Goal: Information Seeking & Learning: Find specific fact

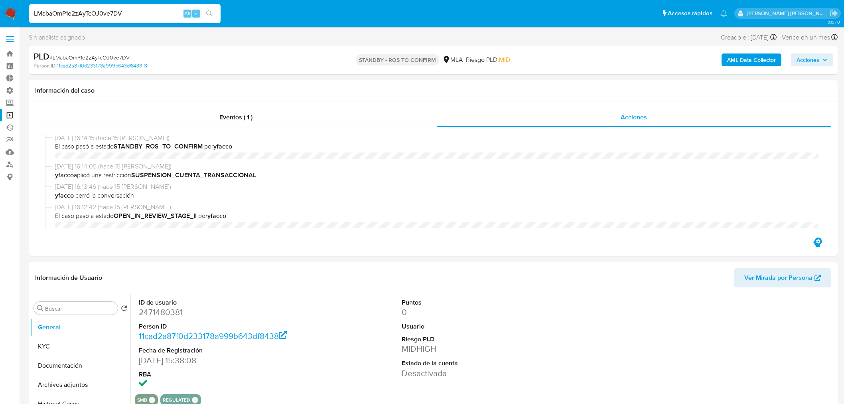
select select "10"
click at [154, 8] on input "LMabaOmP1e2zAyTcOJ0ve7DV" at bounding box center [125, 13] width 192 height 10
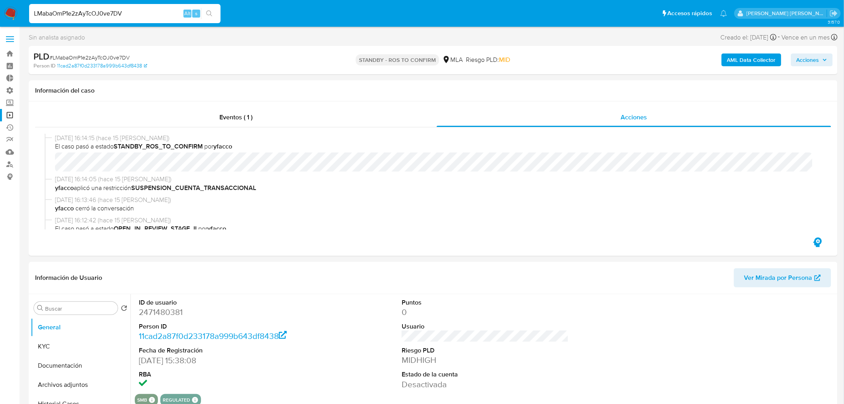
click at [154, 8] on input "LMabaOmP1e2zAyTcOJ0ve7DV" at bounding box center [125, 13] width 192 height 10
type input "bu7e0rknB5kbKarfd0JECJxt"
click at [208, 13] on icon "search-icon" at bounding box center [209, 13] width 6 height 6
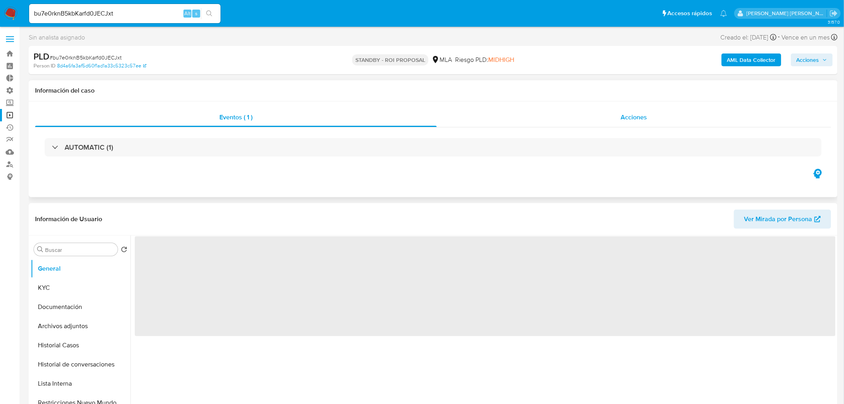
click at [629, 120] on span "Acciones" at bounding box center [634, 117] width 26 height 9
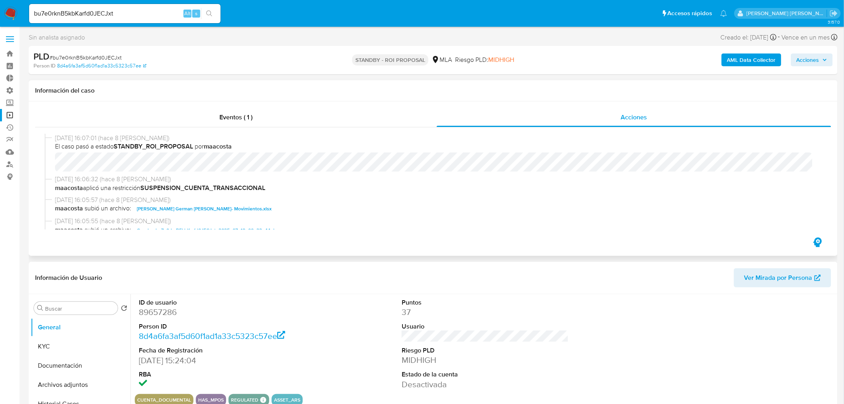
select select "10"
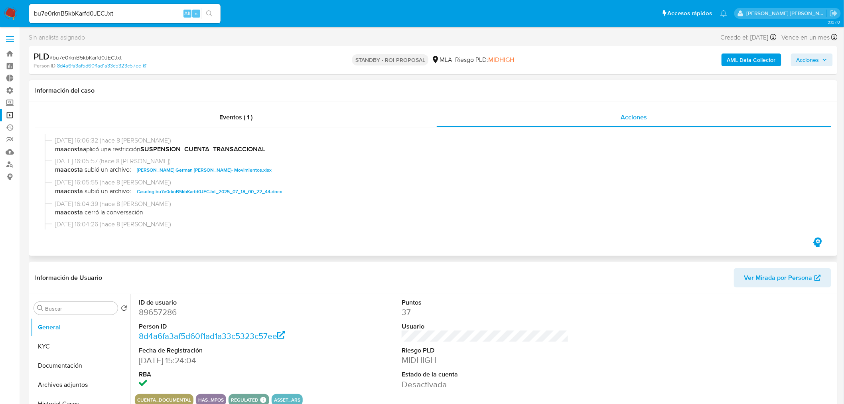
scroll to position [44, 0]
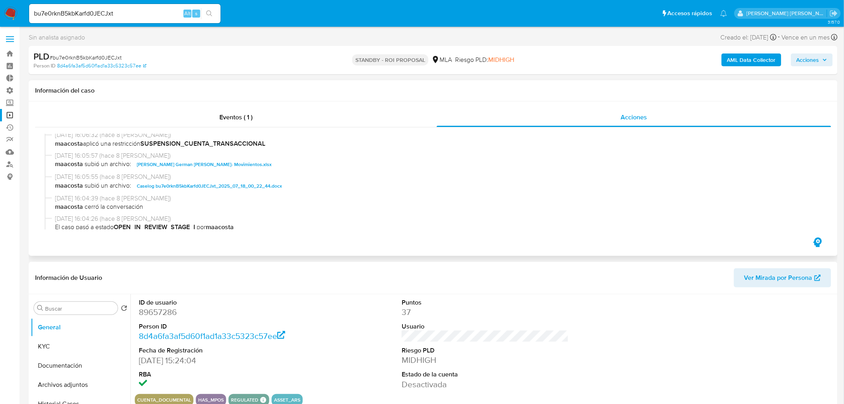
click at [260, 189] on span "Caselog bu7e0rknB5kbKarfd0JECJxt_2025_07_18_00_22_44.docx" at bounding box center [209, 186] width 145 height 10
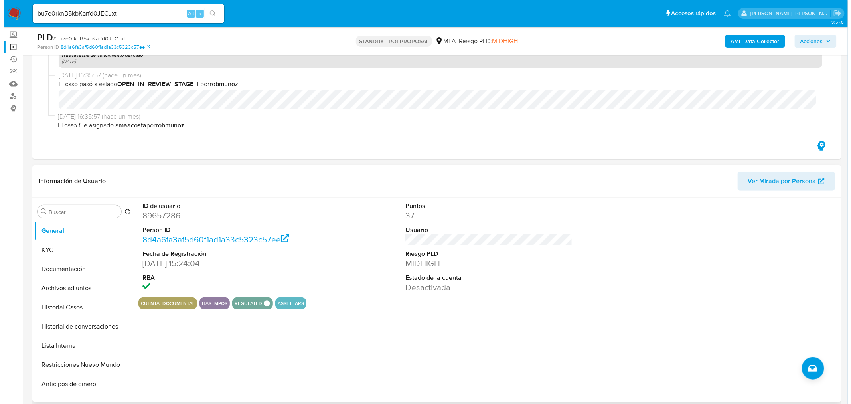
scroll to position [133, 0]
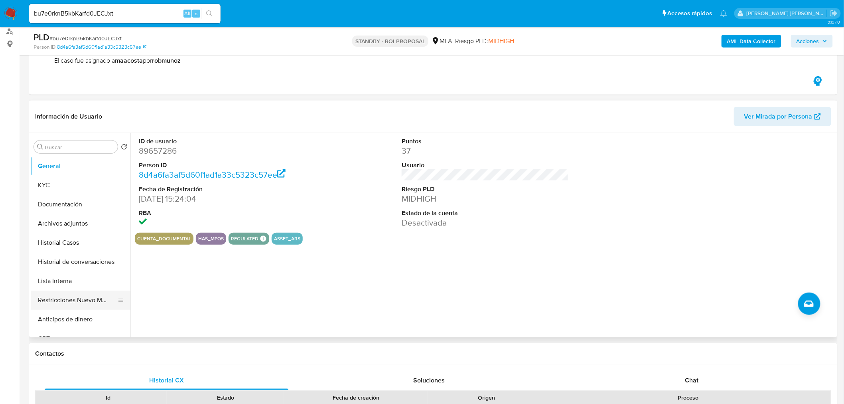
click at [89, 306] on button "Restricciones Nuevo Mundo" at bounding box center [77, 299] width 93 height 19
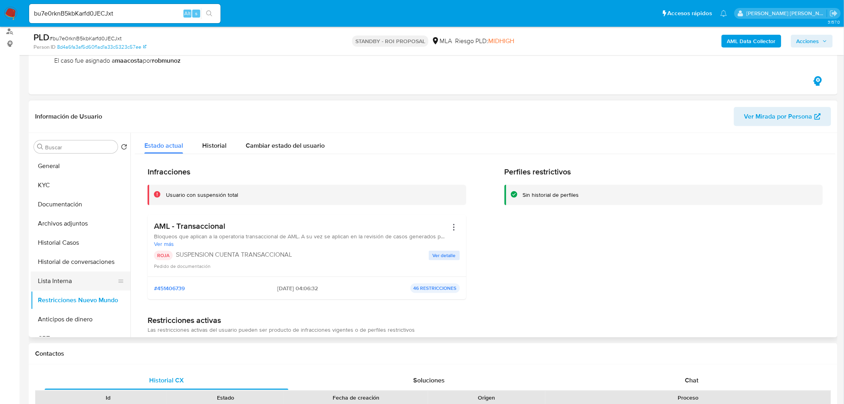
click at [74, 275] on button "Lista Interna" at bounding box center [77, 280] width 93 height 19
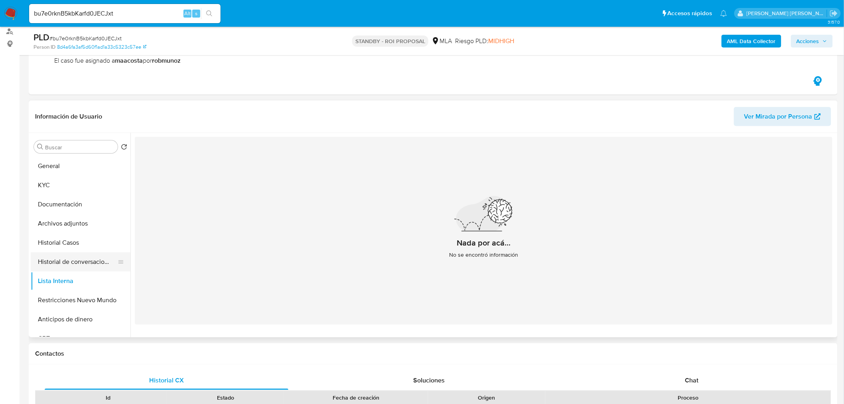
click at [78, 262] on button "Historial de conversaciones" at bounding box center [77, 261] width 93 height 19
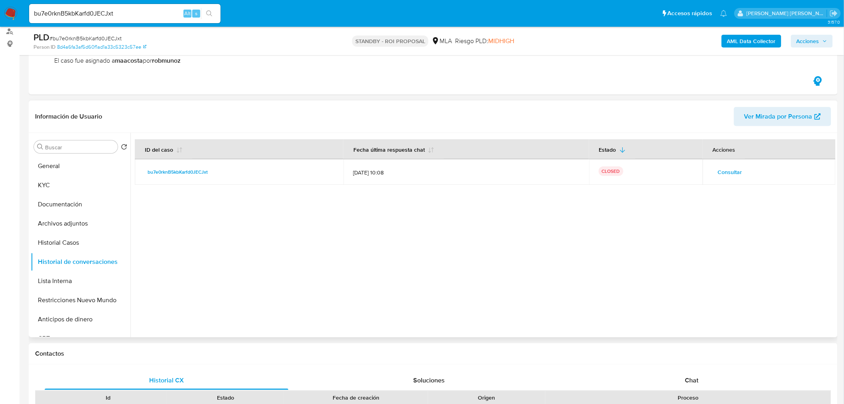
click at [740, 166] on span "Consultar" at bounding box center [730, 171] width 24 height 11
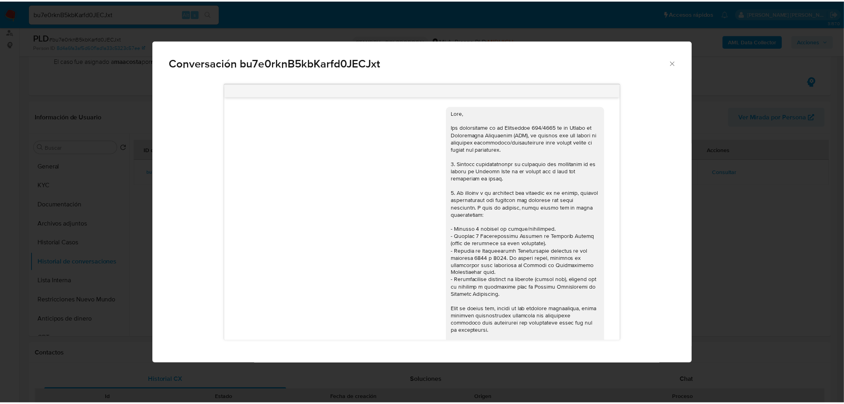
scroll to position [877, 0]
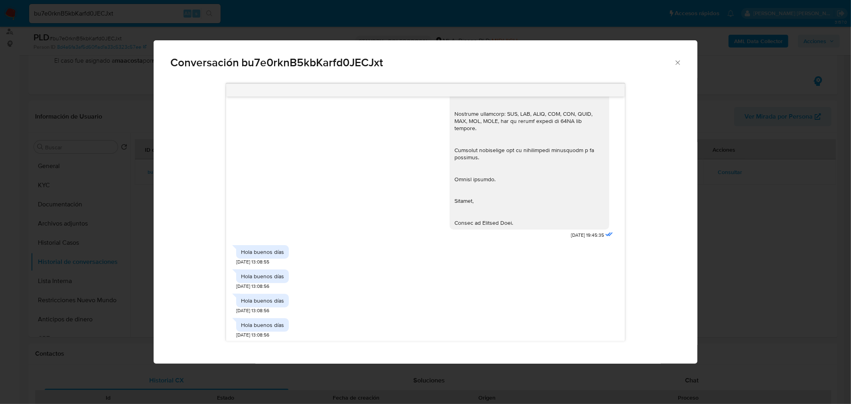
click at [693, 260] on div "[DATE] 20:02:44 Hola [DATE] 17:41:05 Tengo un showroom [DATE] 17:41:35 [DATE] 1…" at bounding box center [426, 221] width 544 height 286
click at [92, 248] on div "Conversación bu7e0rknB5kbKarfd0JECJxt [DATE] 20:02:44 Hola [DATE] 17:41:05 Teng…" at bounding box center [425, 202] width 851 height 404
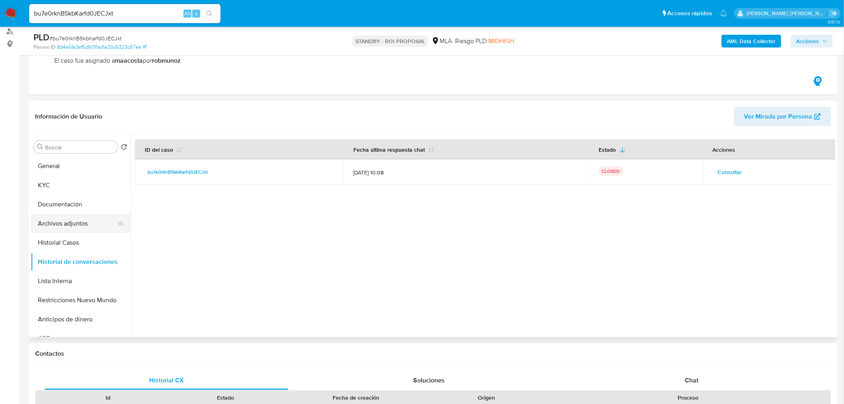
click at [68, 229] on button "Archivos adjuntos" at bounding box center [77, 223] width 93 height 19
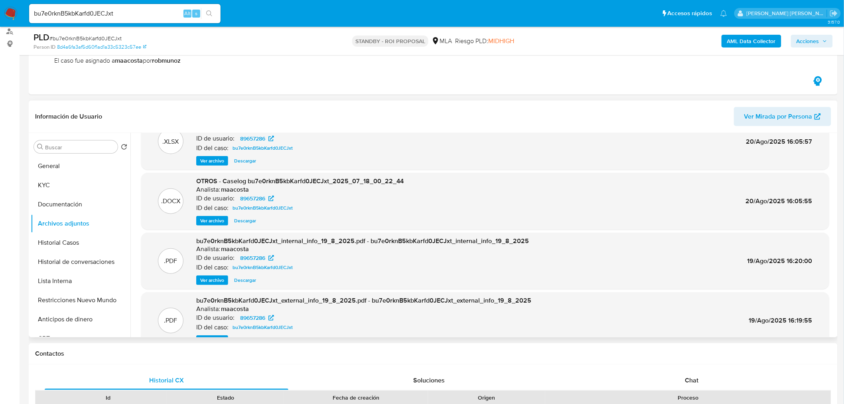
scroll to position [0, 0]
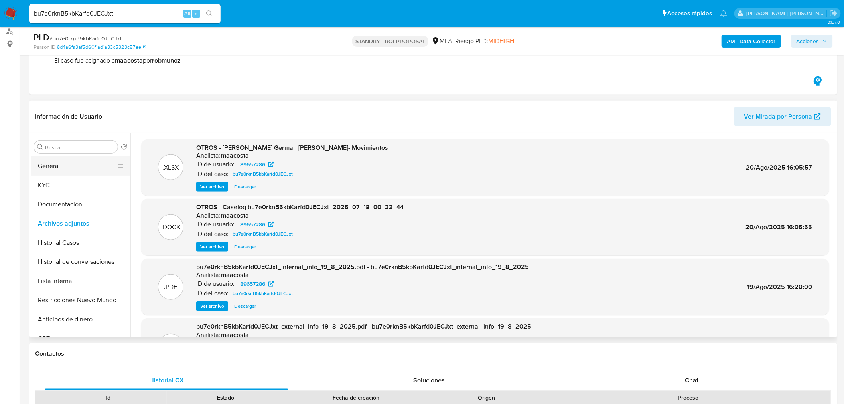
click at [66, 171] on button "General" at bounding box center [77, 165] width 93 height 19
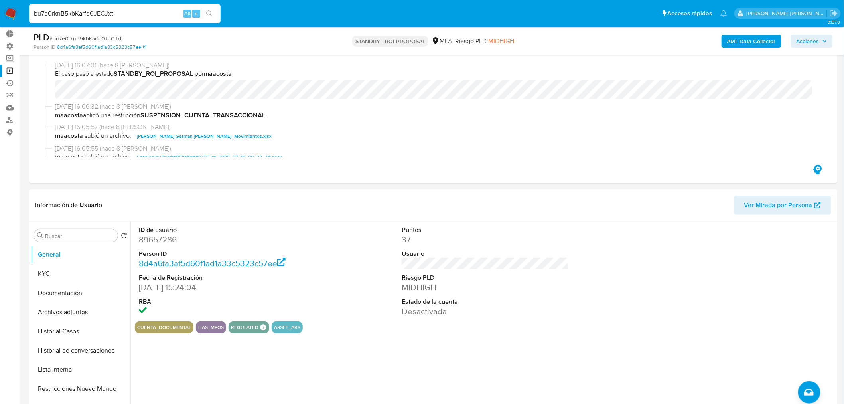
click at [111, 10] on input "bu7e0rknB5kbKarfd0JECJxt" at bounding box center [125, 13] width 192 height 10
paste input "86ghq9k9EZ1UypTsYquEQFR9"
type input "86ghq9k9EZ1UypTsYquEQFR9"
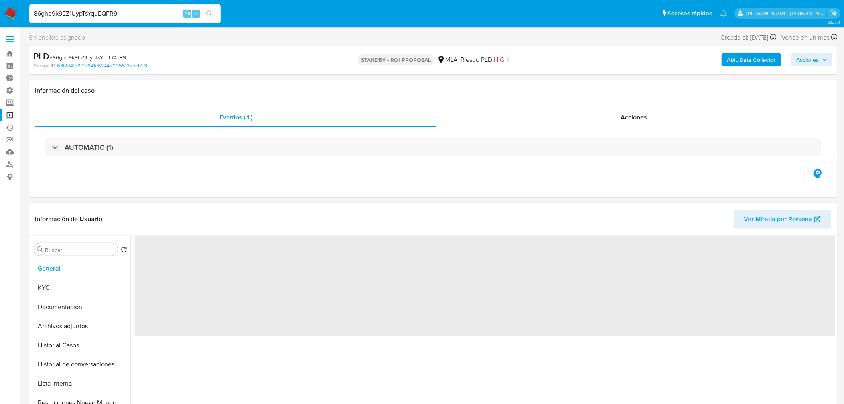
select select "10"
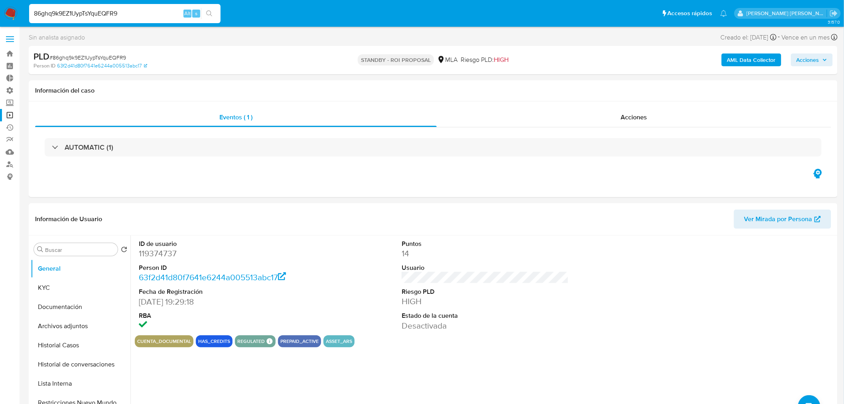
click at [137, 11] on input "86ghq9k9EZ1UypTsYquEQFR9" at bounding box center [125, 13] width 192 height 10
click at [637, 117] on span "Acciones" at bounding box center [634, 117] width 26 height 9
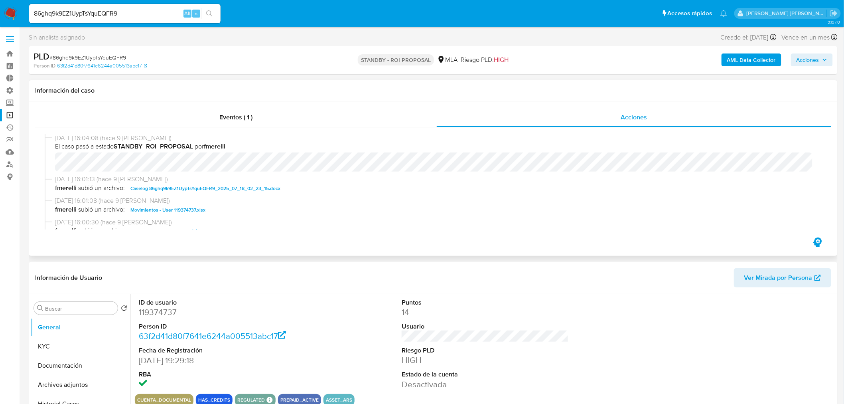
click at [159, 184] on span "Caselog 86ghq9k9EZ1UypTsYquEQFR9_2025_07_18_02_23_15.docx" at bounding box center [205, 189] width 150 height 10
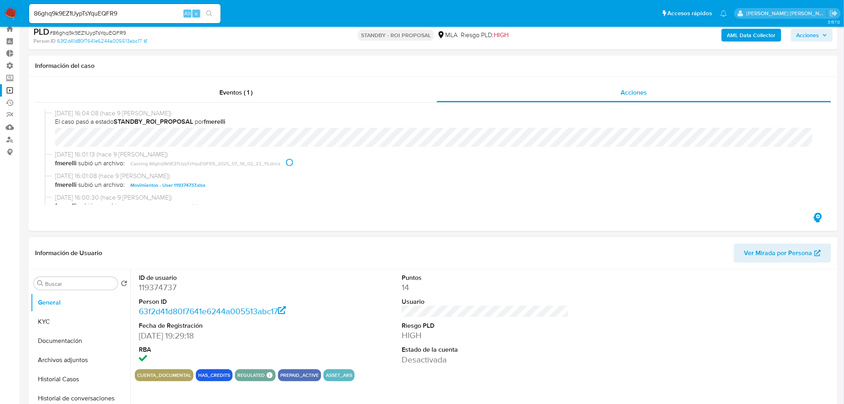
scroll to position [44, 0]
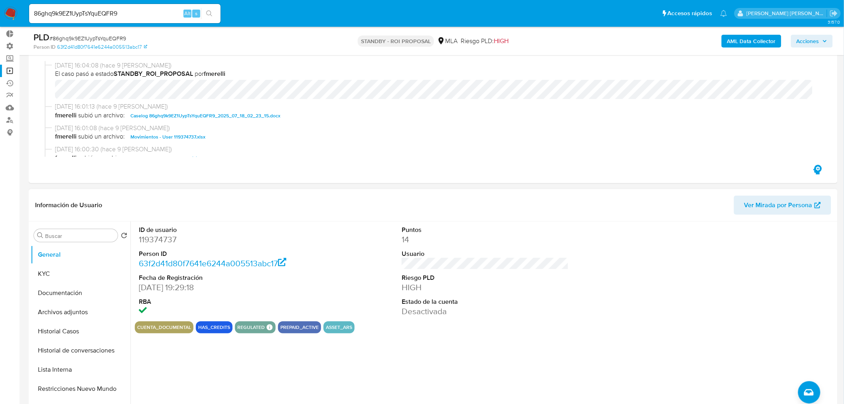
drag, startPoint x: 71, startPoint y: 349, endPoint x: 175, endPoint y: 353, distance: 103.8
click at [71, 349] on button "Historial de conversaciones" at bounding box center [81, 350] width 100 height 19
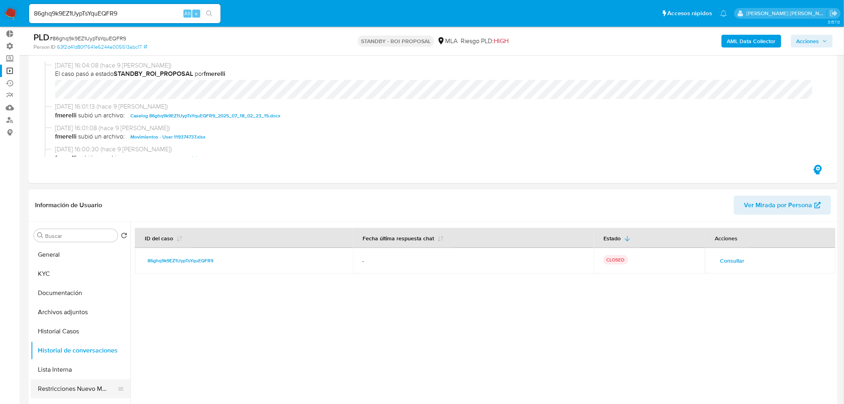
click at [93, 389] on button "Restricciones Nuevo Mundo" at bounding box center [77, 388] width 93 height 19
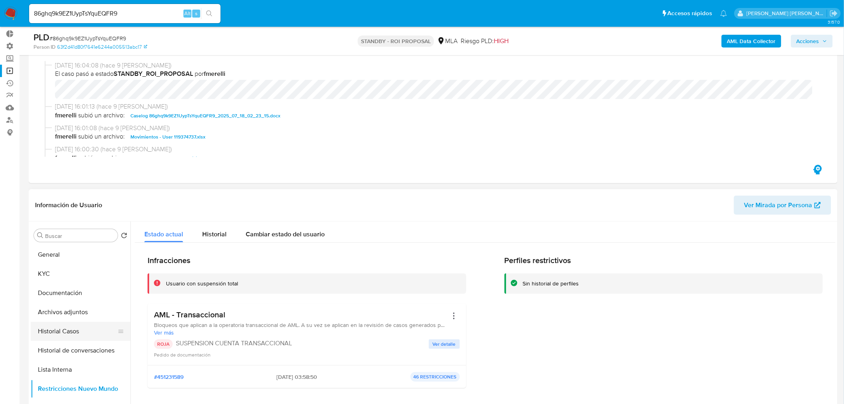
click at [73, 337] on button "Historial Casos" at bounding box center [77, 331] width 93 height 19
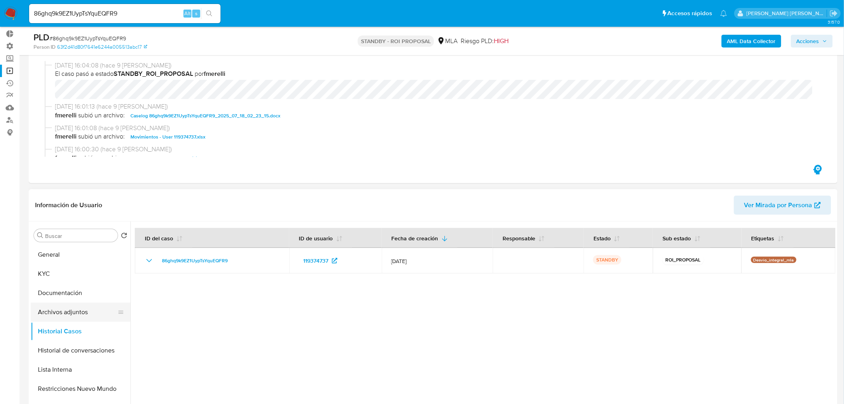
click at [78, 318] on button "Archivos adjuntos" at bounding box center [77, 311] width 93 height 19
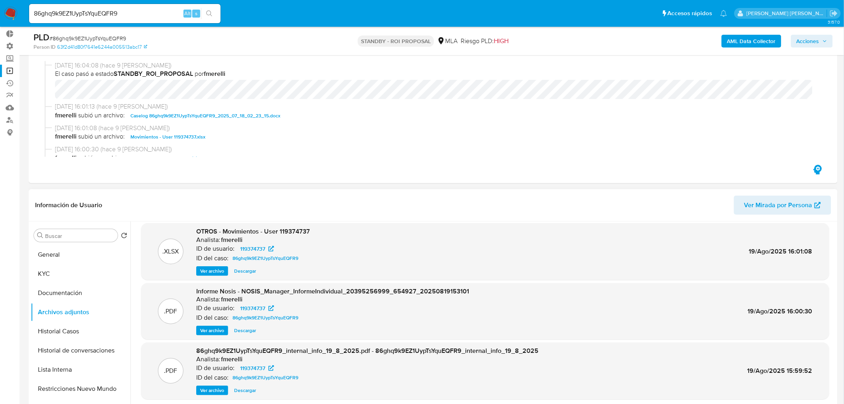
scroll to position [67, 0]
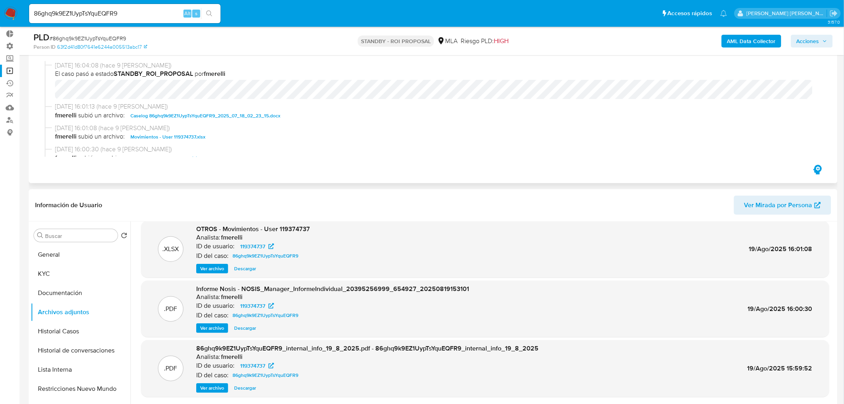
drag, startPoint x: 587, startPoint y: 170, endPoint x: 577, endPoint y: 166, distance: 10.7
click at [587, 170] on div "Eventos ( 1 ) Acciones [DATE] 16:04:08 (hace 9 [PERSON_NAME]) El caso pasó a es…" at bounding box center [433, 106] width 809 height 154
click at [69, 12] on input "86ghq9k9EZ1UypTsYquEQFR9" at bounding box center [125, 13] width 192 height 10
paste input "YiznpRoBeJZKZA4QFkoqTBFY"
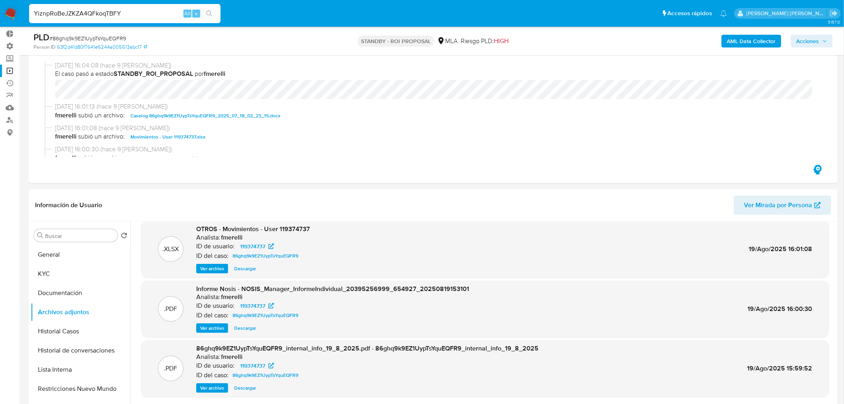
type input "YiznpRoBeJZKZA4QFkoqTBFY"
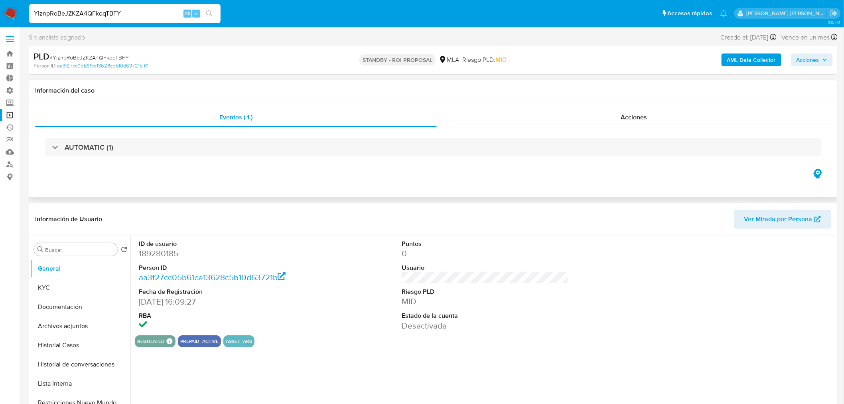
click at [650, 114] on div "Acciones" at bounding box center [634, 117] width 395 height 19
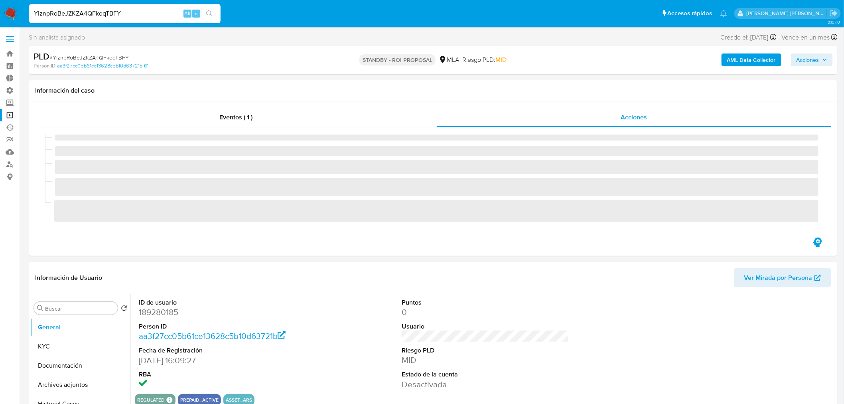
select select "10"
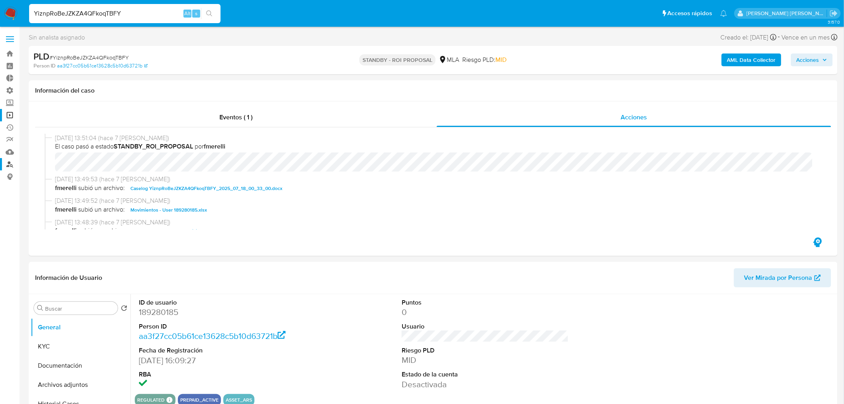
click at [11, 166] on link "Buscador de personas" at bounding box center [47, 164] width 95 height 12
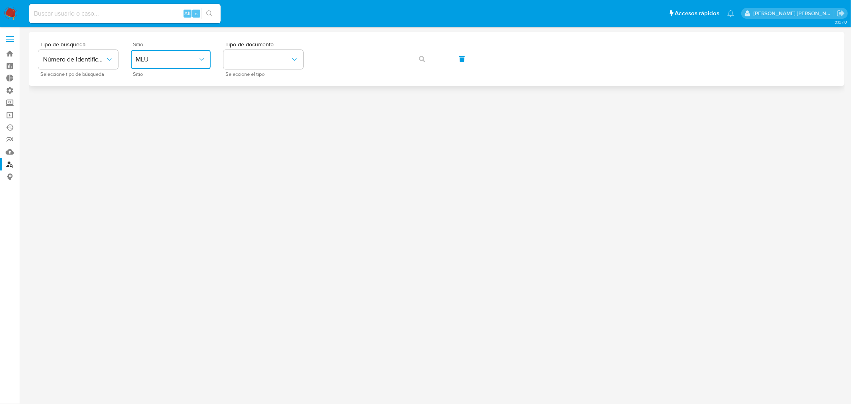
click at [198, 59] on icon "site_id" at bounding box center [202, 59] width 8 height 8
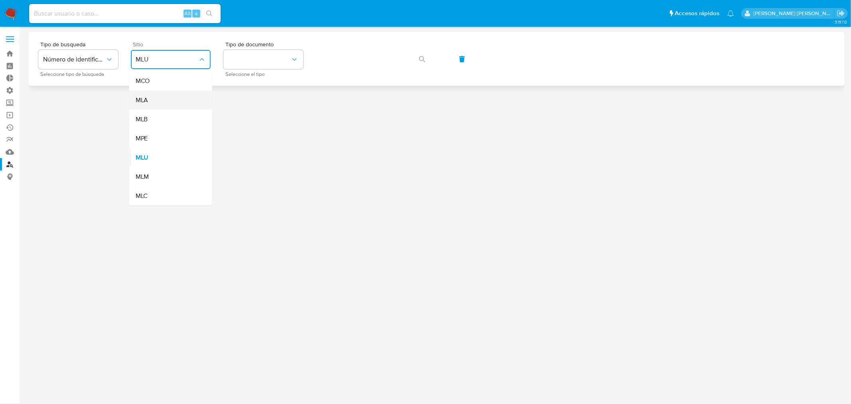
click at [171, 95] on div "MLA" at bounding box center [168, 100] width 65 height 19
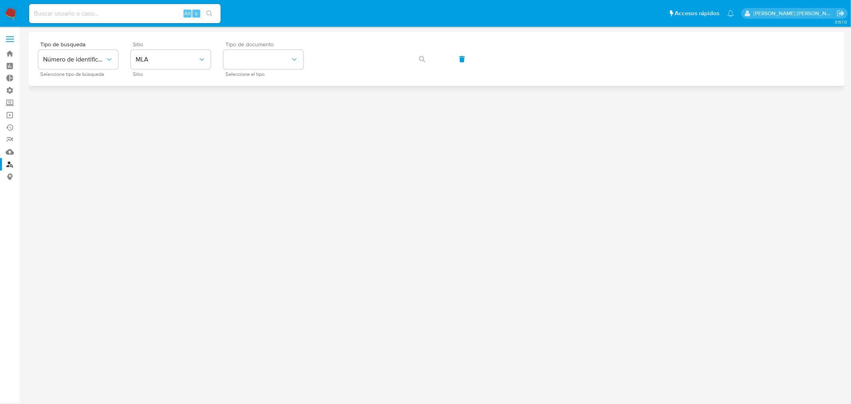
click at [232, 72] on span "Seleccione el tipo" at bounding box center [265, 74] width 80 height 4
click at [252, 60] on button "identificationType" at bounding box center [263, 59] width 80 height 19
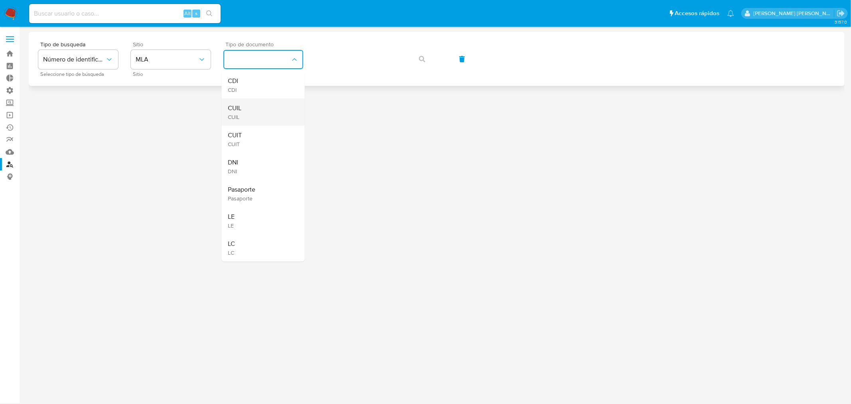
click at [262, 103] on div "CUIL CUIL" at bounding box center [260, 112] width 65 height 27
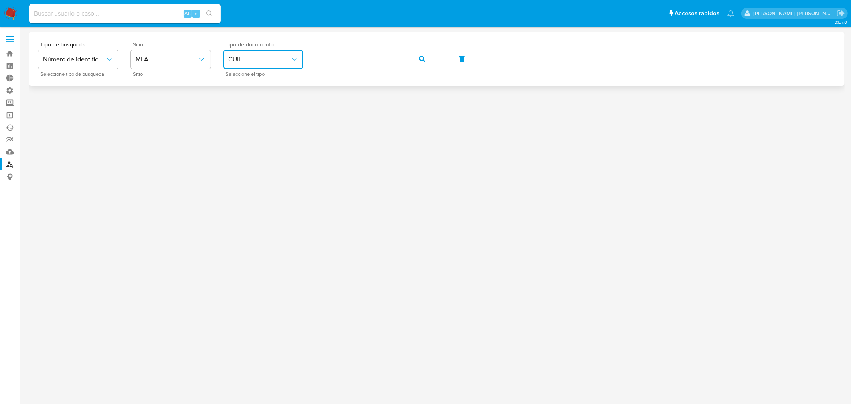
click at [421, 61] on icon "button" at bounding box center [422, 59] width 6 height 6
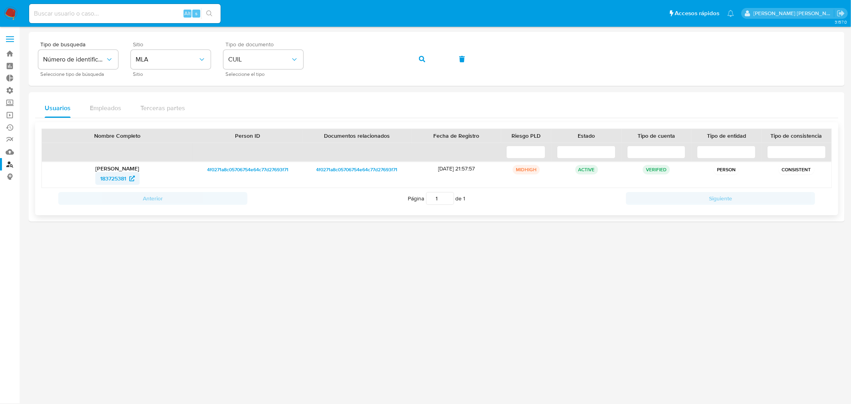
click at [121, 180] on span "183725381" at bounding box center [113, 178] width 26 height 13
click at [142, 14] on input at bounding box center [125, 13] width 192 height 10
paste input "YiznpRoBeJZKZA4QFkoqTBFY"
type input "YiznpRoBeJZKZA4QFkoqTBFY"
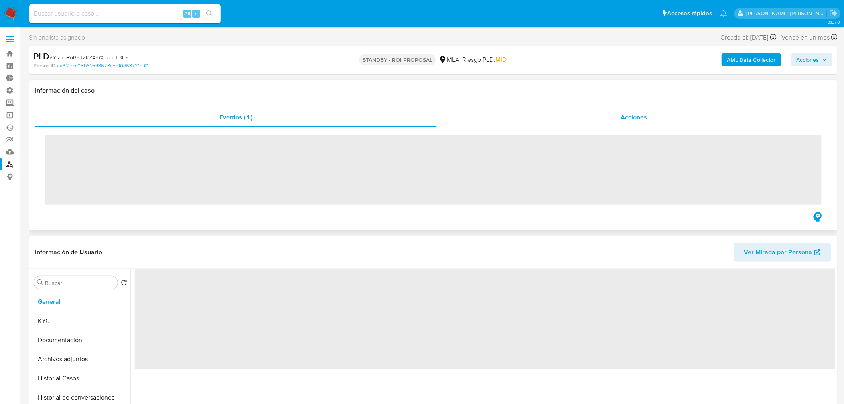
click at [560, 109] on div "Eventos ( 1 ) Acciones ‌" at bounding box center [433, 165] width 809 height 129
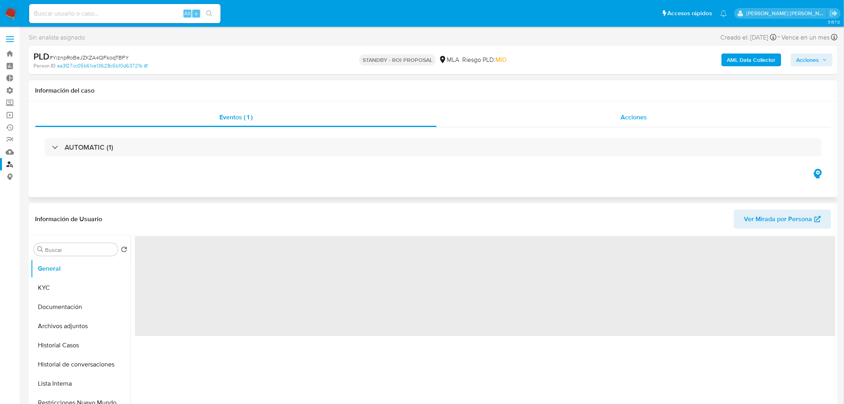
click at [565, 113] on div "Acciones" at bounding box center [634, 117] width 395 height 19
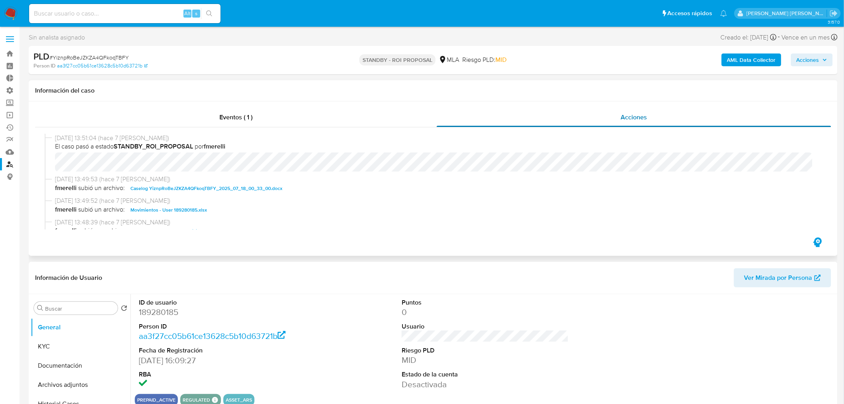
select select "10"
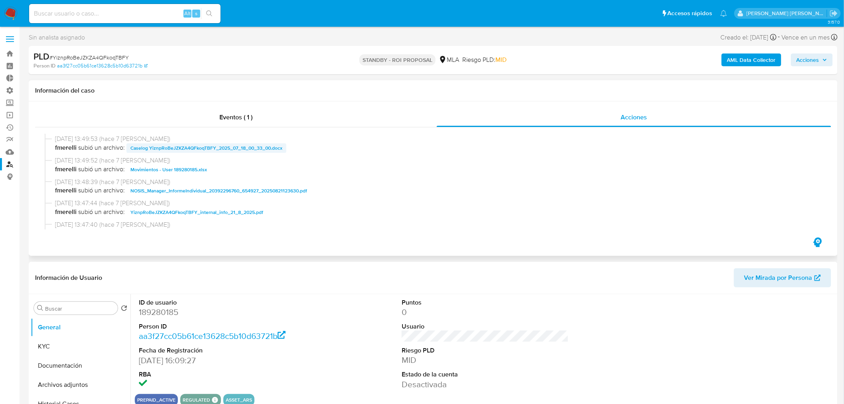
scroll to position [44, 0]
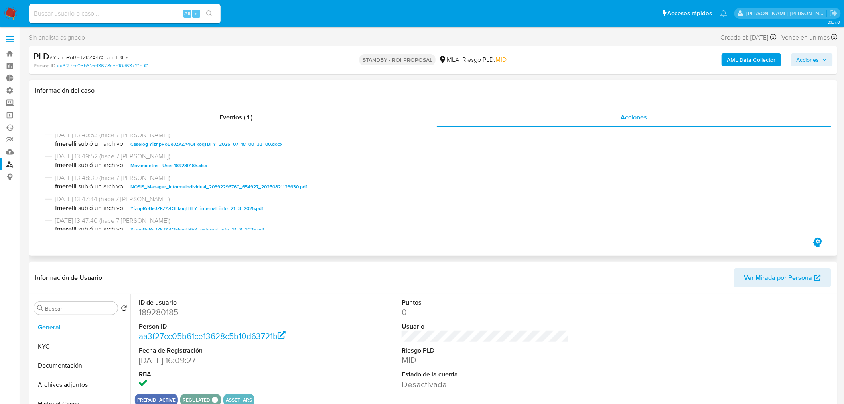
click at [257, 144] on span "Caselog YiznpRoBeJZKZA4QFkoqTBFY_2025_07_18_00_33_00.docx" at bounding box center [206, 144] width 152 height 10
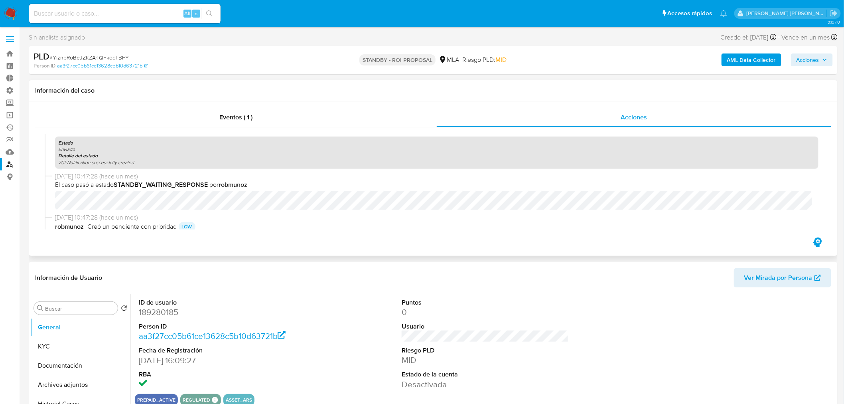
scroll to position [310, 0]
click at [139, 13] on input at bounding box center [125, 13] width 192 height 10
paste input "DPmUWnU8kqsHWX7kPjsLCA3d"
type input "DPmUWnU8kqsHWX7kPjsLCA3d"
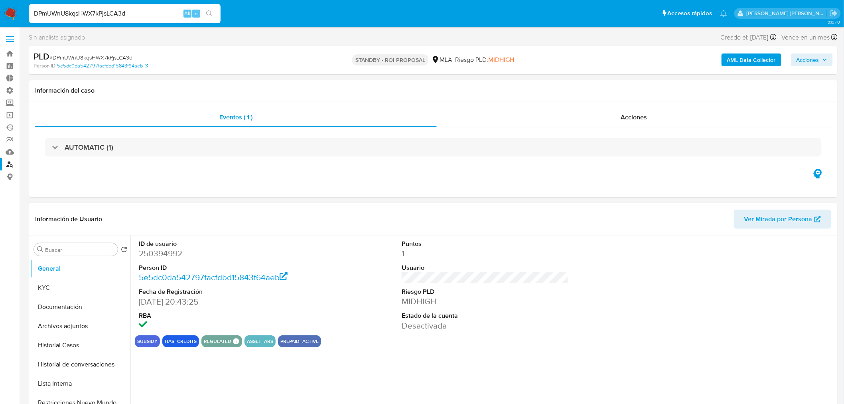
select select "10"
drag, startPoint x: 668, startPoint y: 111, endPoint x: 653, endPoint y: 125, distance: 20.0
click at [667, 112] on div "Acciones" at bounding box center [634, 117] width 395 height 19
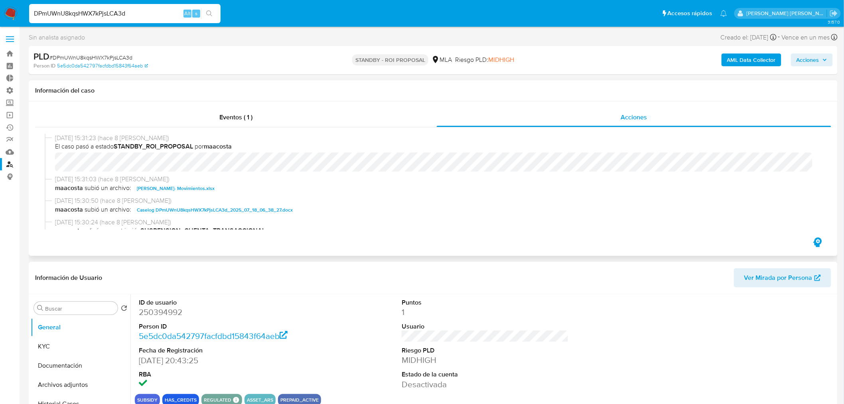
click at [275, 210] on span "Caselog DPmUWnU8kqsHWX7kPjsLCA3d_2025_07_18_06_38_27.docx" at bounding box center [215, 210] width 156 height 10
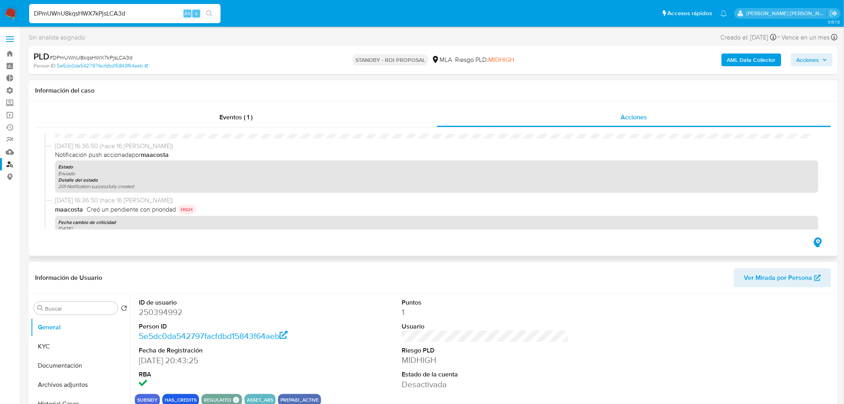
scroll to position [266, 0]
click at [109, 15] on input "DPmUWnU8kqsHWX7kPjsLCA3d" at bounding box center [125, 13] width 192 height 10
paste input "Clb6YybUV3BIPPcV92Dlw2rR"
type input "Clb6YybUV3BIPPcV92Dlw2rR"
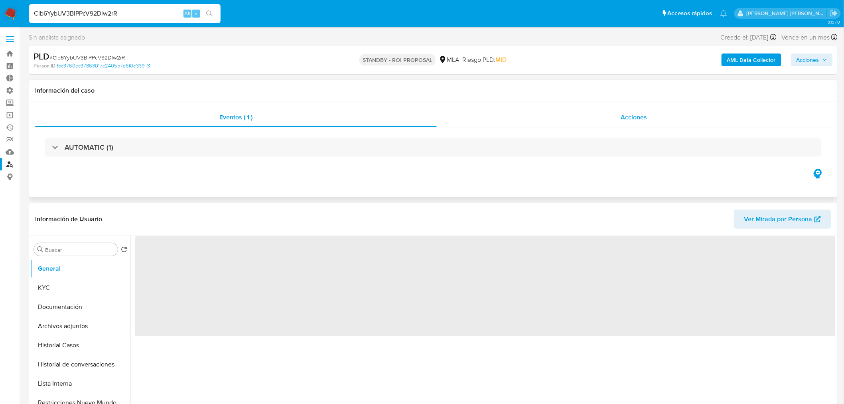
click at [633, 121] on span "Acciones" at bounding box center [634, 117] width 26 height 9
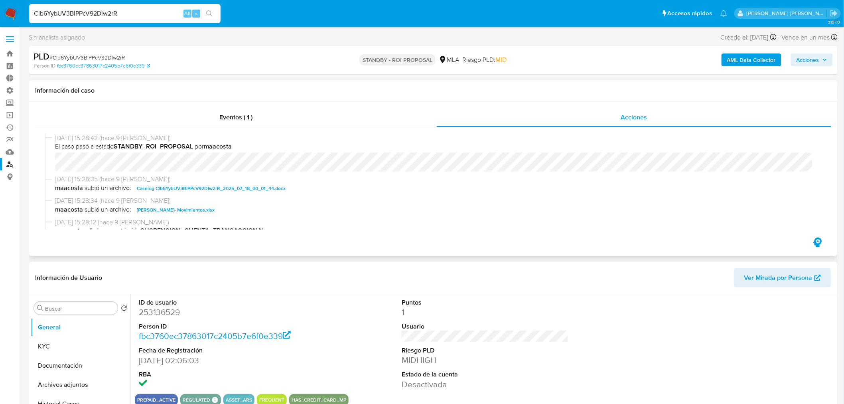
click at [254, 189] on span "Caselog Clb6YybUV3BIPPcV92Dlw2rR_2025_07_18_00_01_44.docx" at bounding box center [211, 189] width 149 height 10
select select "10"
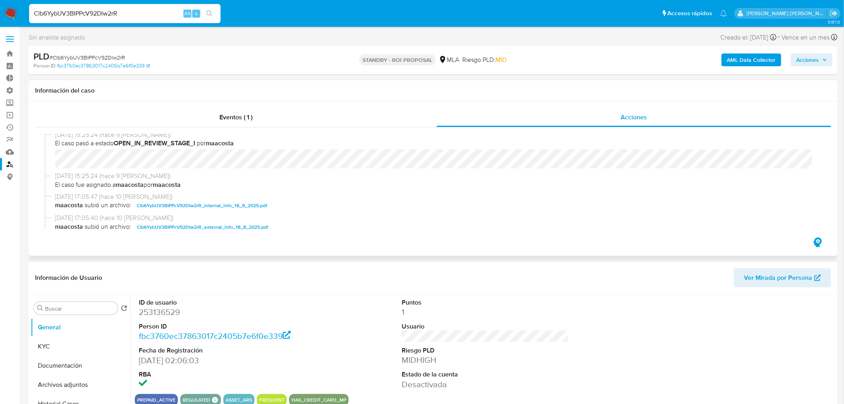
scroll to position [133, 0]
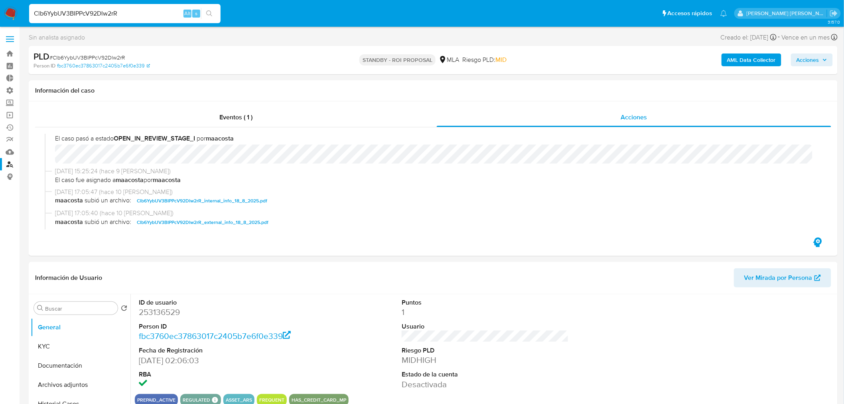
click at [120, 11] on input "Clb6YybUV3BIPPcV92Dlw2rR" at bounding box center [125, 13] width 192 height 10
paste input "ba8W2DSzMm3bYbaPEAjte9w"
type input "ba8W2DSzMm3bYbaPEAjte9wR"
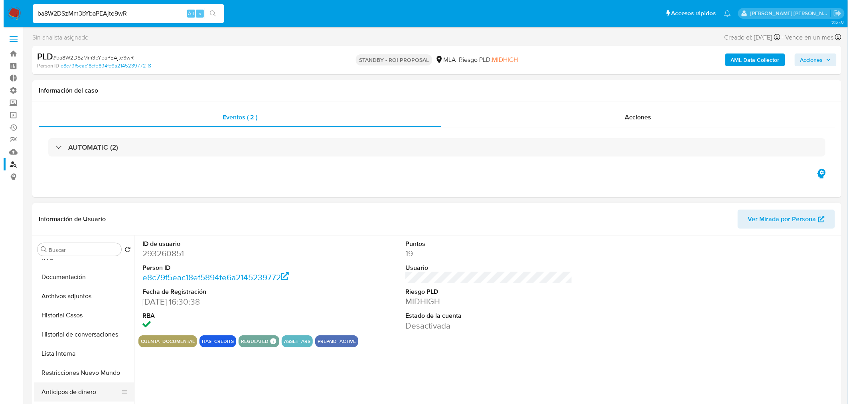
scroll to position [44, 0]
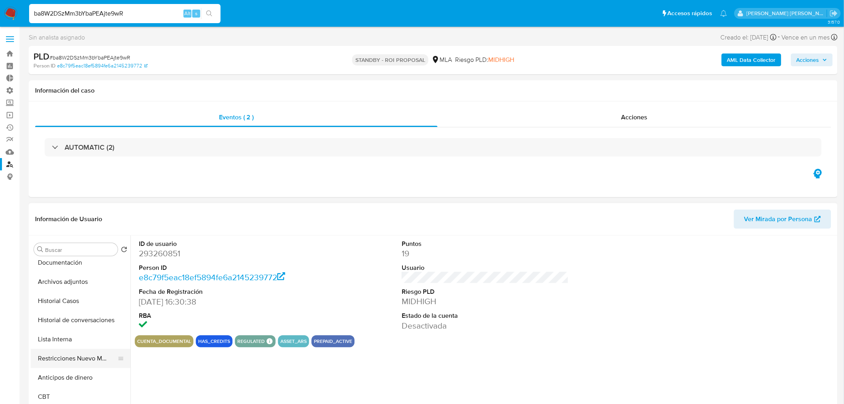
select select "10"
click at [80, 360] on button "Restricciones Nuevo Mundo" at bounding box center [77, 358] width 93 height 19
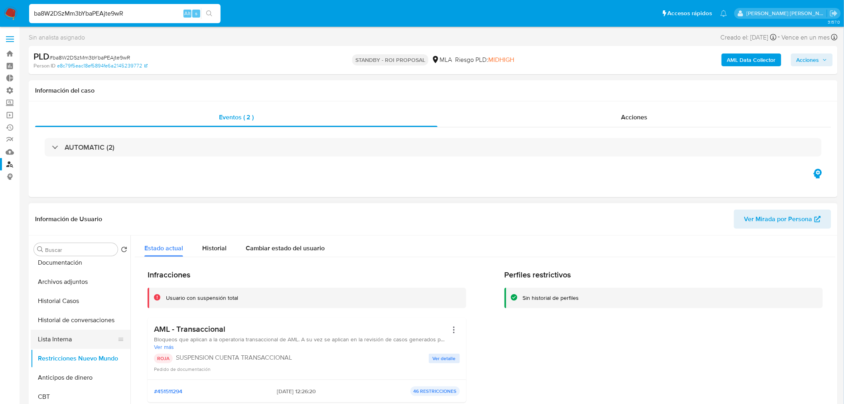
click at [79, 338] on button "Lista Interna" at bounding box center [77, 339] width 93 height 19
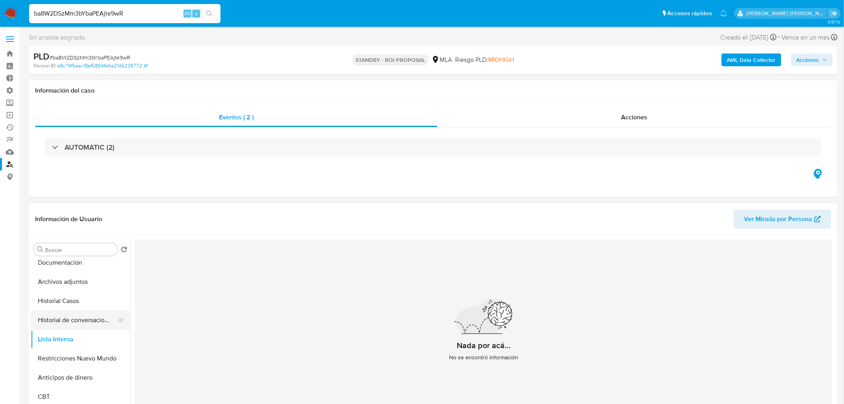
click at [73, 322] on button "Historial de conversaciones" at bounding box center [77, 319] width 93 height 19
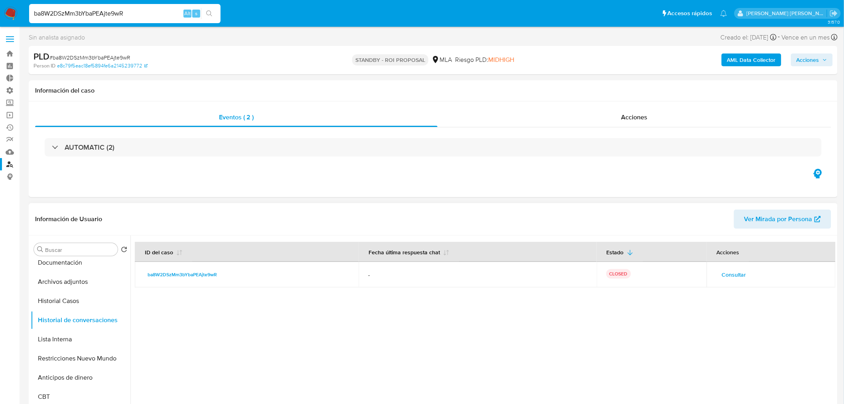
click at [729, 275] on span "Consultar" at bounding box center [734, 274] width 24 height 11
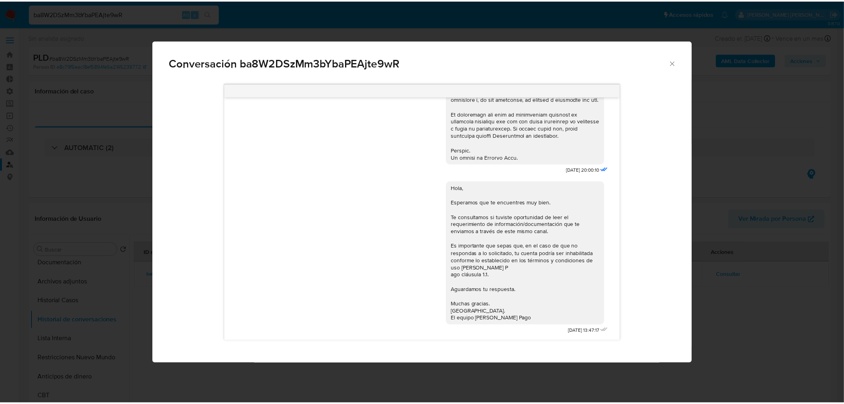
scroll to position [250, 0]
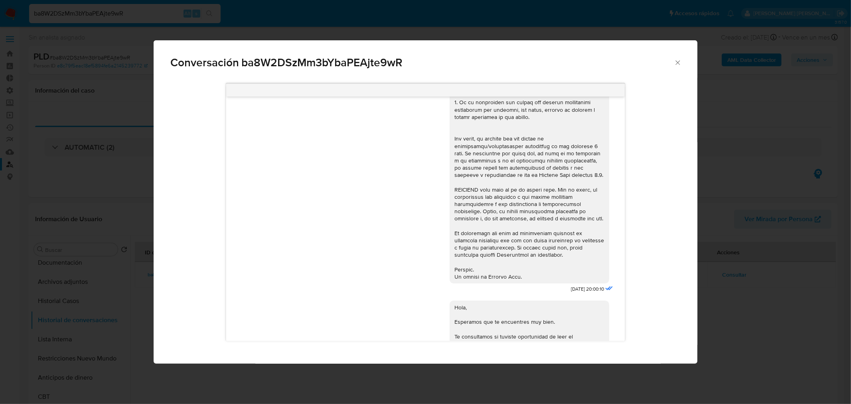
click at [750, 318] on div "Conversación ba8W2DSzMm3bYbaPEAjte9wR 17/07/2025 20:00:10 Hola, Esperamos que t…" at bounding box center [425, 202] width 851 height 404
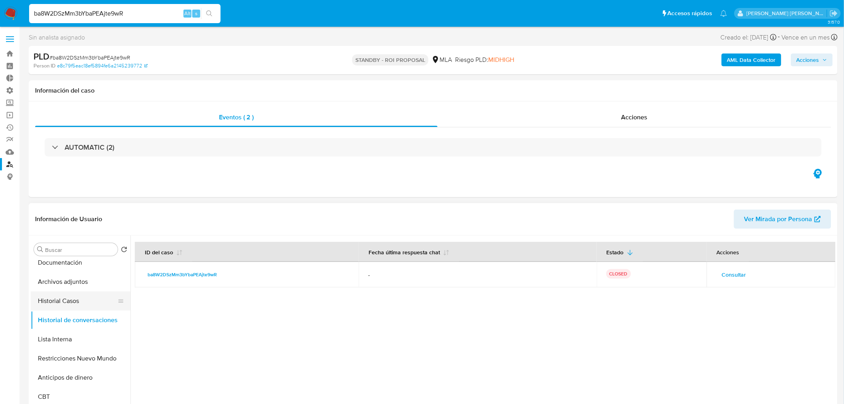
click at [74, 301] on button "Historial Casos" at bounding box center [77, 300] width 93 height 19
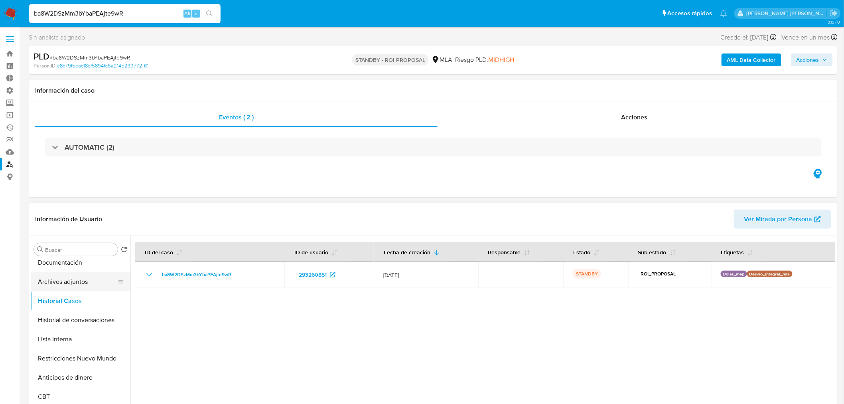
click at [76, 282] on button "Archivos adjuntos" at bounding box center [77, 281] width 93 height 19
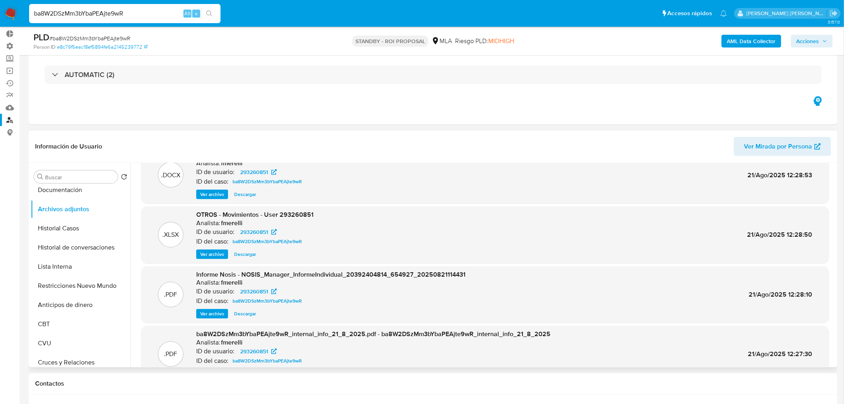
scroll to position [44, 0]
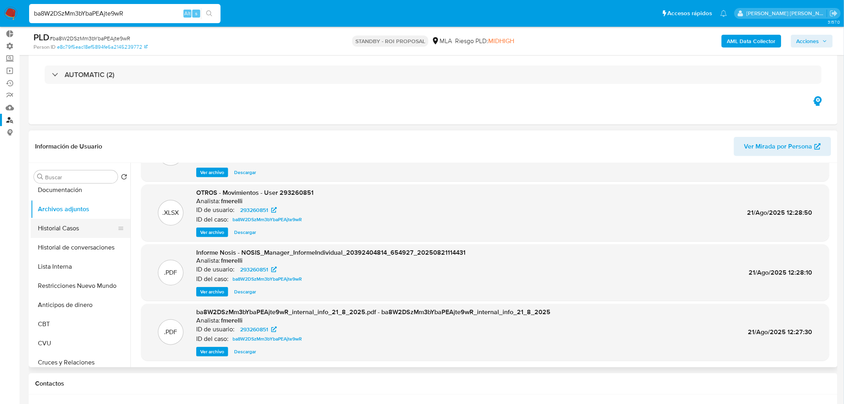
click at [48, 227] on button "Historial Casos" at bounding box center [77, 228] width 93 height 19
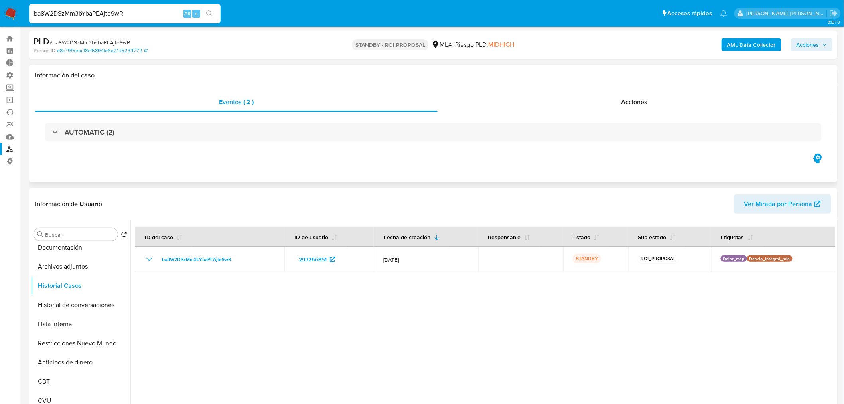
scroll to position [0, 0]
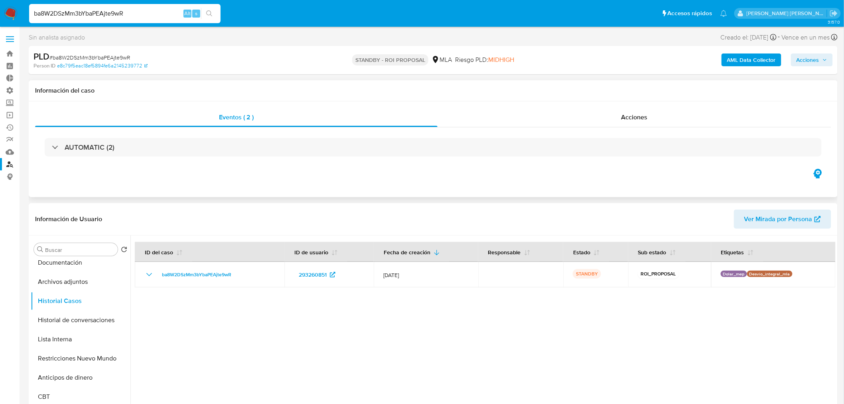
drag, startPoint x: 621, startPoint y: 117, endPoint x: 611, endPoint y: 132, distance: 19.0
click at [621, 117] on span "Acciones" at bounding box center [634, 117] width 26 height 9
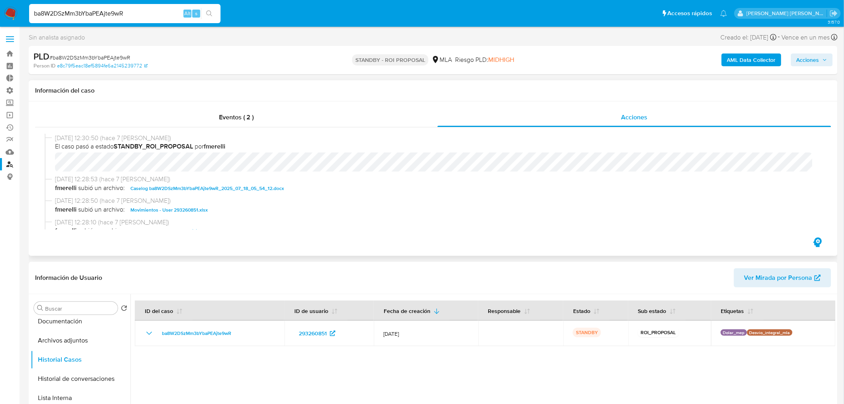
scroll to position [44, 0]
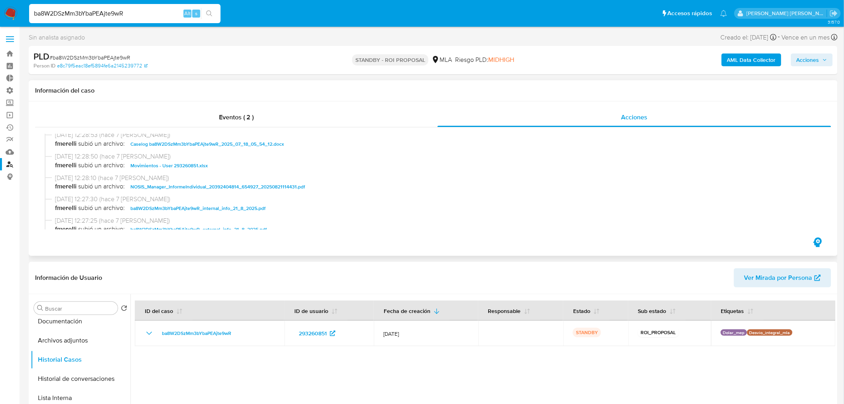
click at [262, 141] on span "Caselog ba8W2DSzMm3bYbaPEAjte9wR_2025_07_18_05_54_12.docx" at bounding box center [207, 144] width 154 height 10
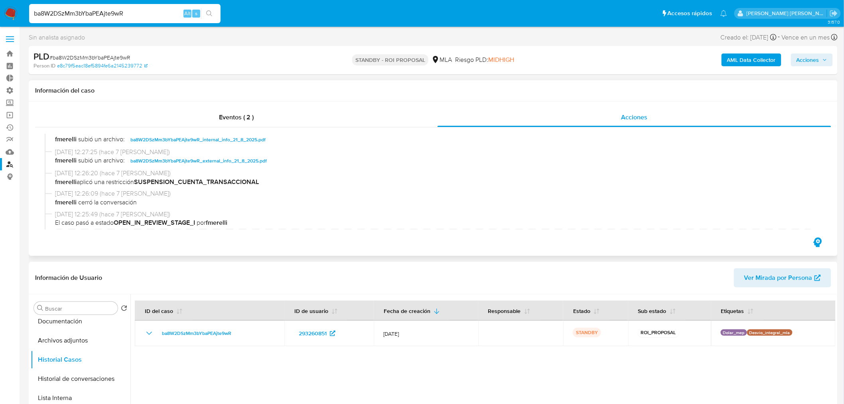
scroll to position [133, 0]
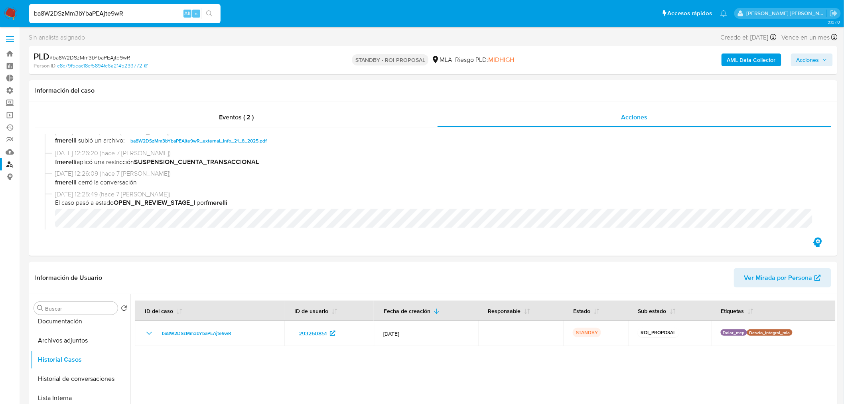
click at [75, 11] on input "ba8W2DSzMm3bYbaPEAjte9wR" at bounding box center [125, 13] width 192 height 10
click at [75, 10] on input "ba8W2DSzMm3bYbaPEAjte9wR" at bounding box center [125, 13] width 192 height 10
paste input "LeeteuqO4jkuHfAvojrnnydn"
type input "LeeteuqO4jkuHfAvojrnnydn"
drag, startPoint x: 213, startPoint y: 14, endPoint x: 629, endPoint y: 4, distance: 415.5
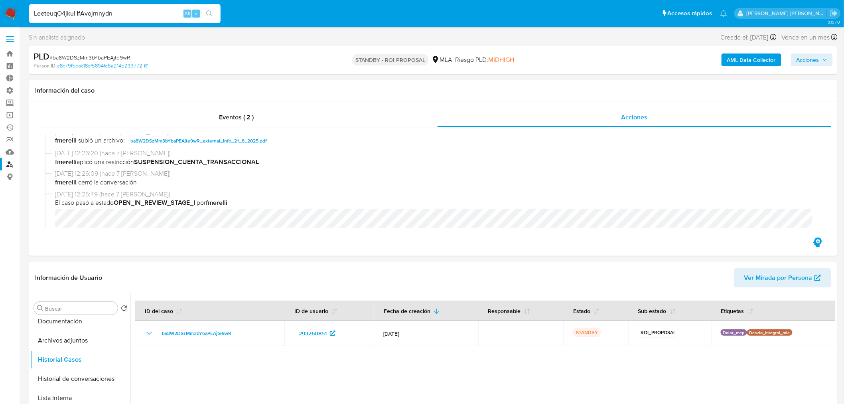
click at [221, 14] on li "LeeteuqO4jkuHfAvojrnnydn Alt s" at bounding box center [125, 13] width 196 height 20
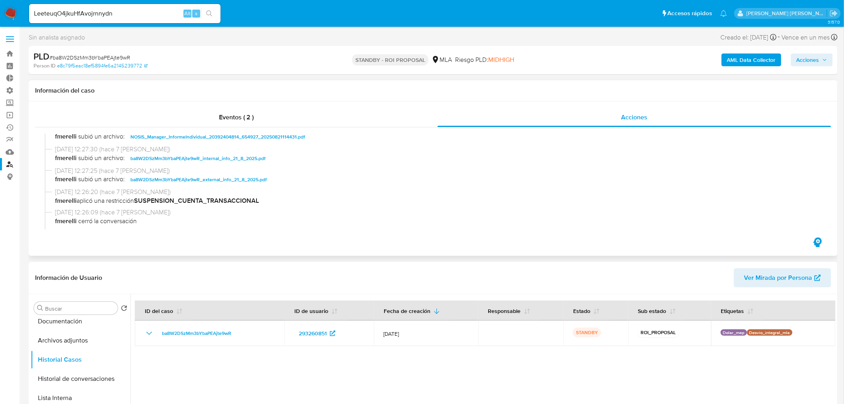
scroll to position [44, 0]
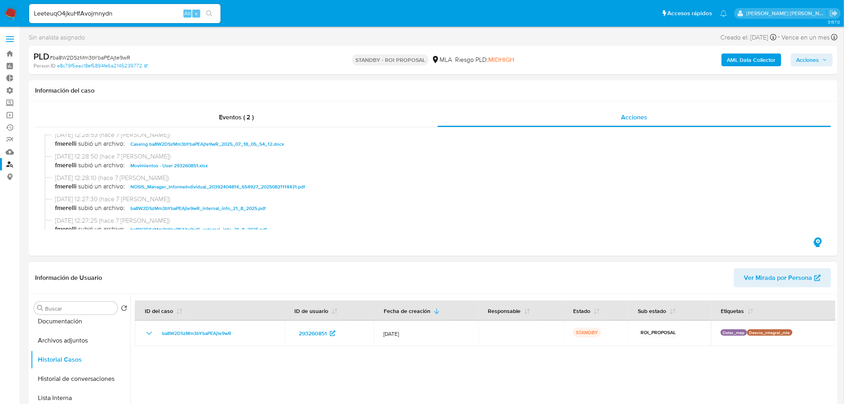
click at [373, 277] on header "Información de Usuario Ver Mirada por Persona" at bounding box center [433, 277] width 796 height 19
click at [126, 14] on input "LeeteuqO4jkuHfAvojrnnydn" at bounding box center [125, 13] width 192 height 10
click at [211, 14] on icon "search-icon" at bounding box center [209, 13] width 6 height 6
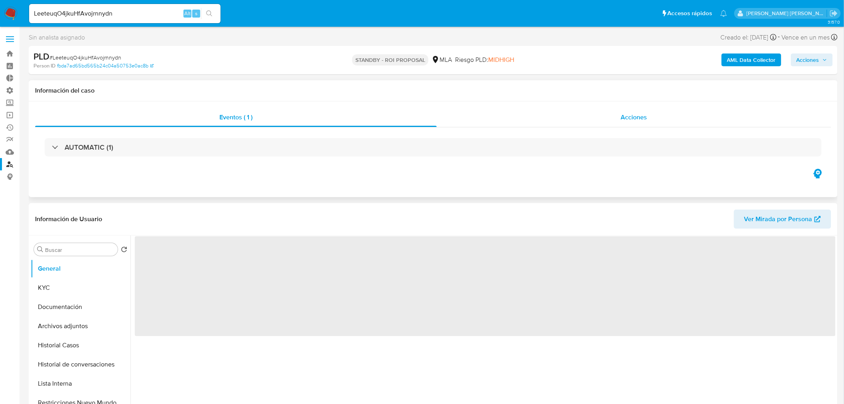
click at [612, 120] on div "Acciones" at bounding box center [634, 117] width 395 height 19
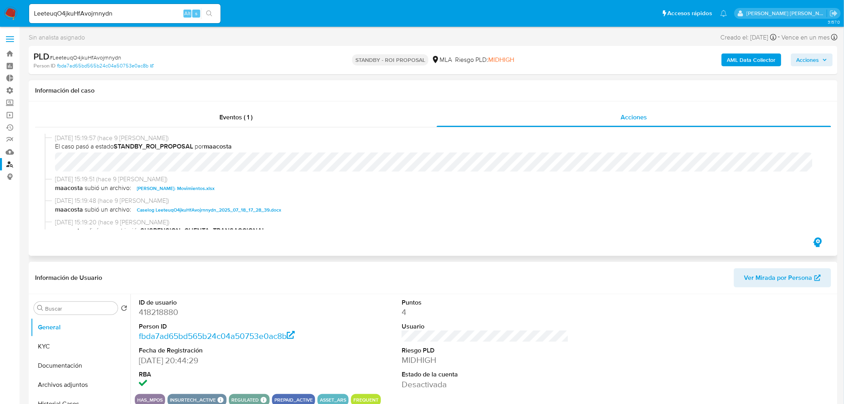
select select "10"
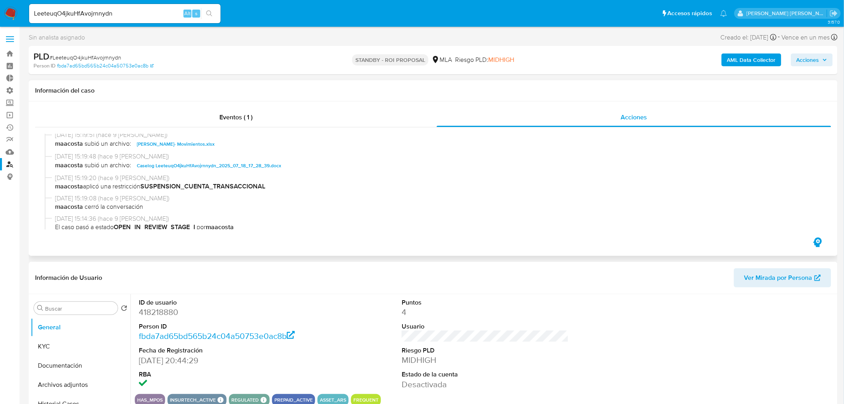
click at [244, 169] on span "Caselog LeeteuqO4jkuHfAvojrnnydn_2025_07_18_17_28_39.docx" at bounding box center [209, 166] width 144 height 10
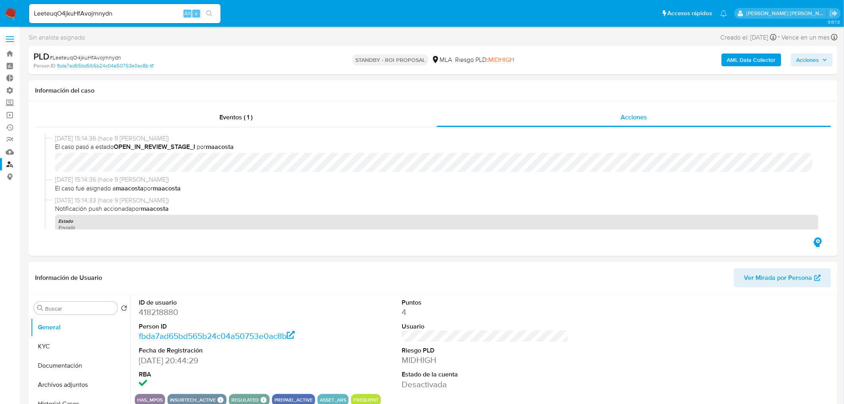
scroll to position [177, 0]
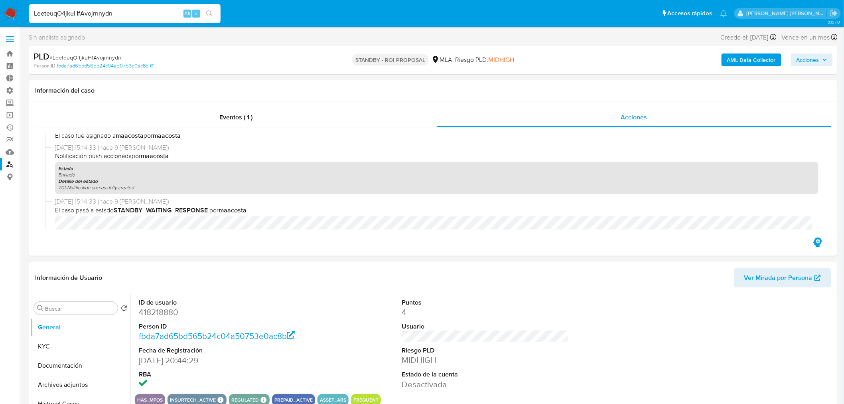
click at [103, 10] on input "LeeteuqO4jkuHfAvojrnnydn" at bounding box center [125, 13] width 192 height 10
paste input "IHOyWDl8vymg0NQ0vruf0SOK"
type input "IHOyWDl8vymg0NQ0vruf0SOK"
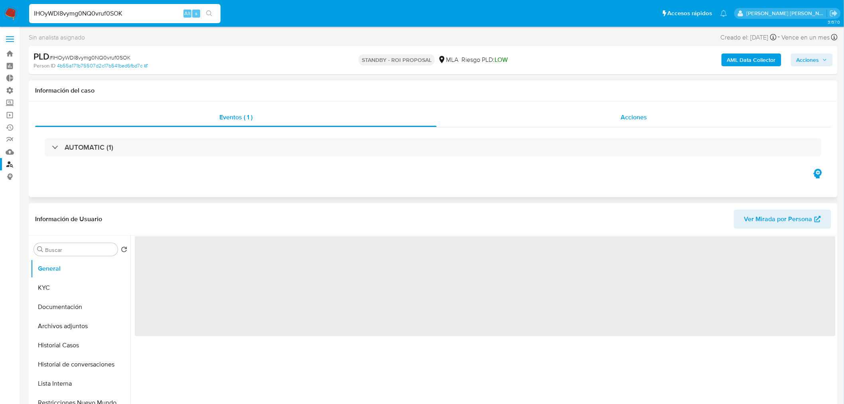
click at [611, 116] on div "Acciones" at bounding box center [634, 117] width 395 height 19
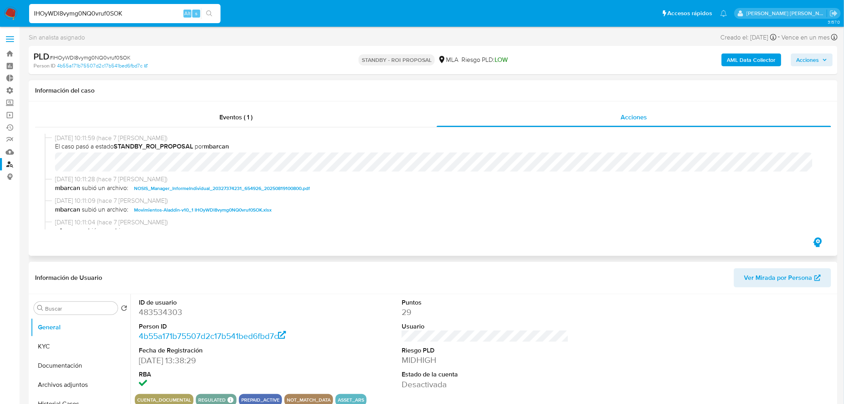
select select "10"
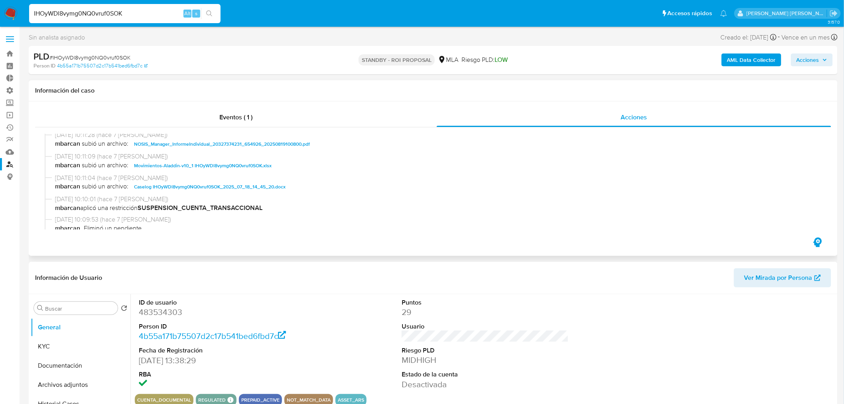
click at [251, 188] on span "Caselog IHOyWDl8vymg0NQ0vruf0SOK_2025_07_18_14_45_20.docx" at bounding box center [210, 187] width 152 height 10
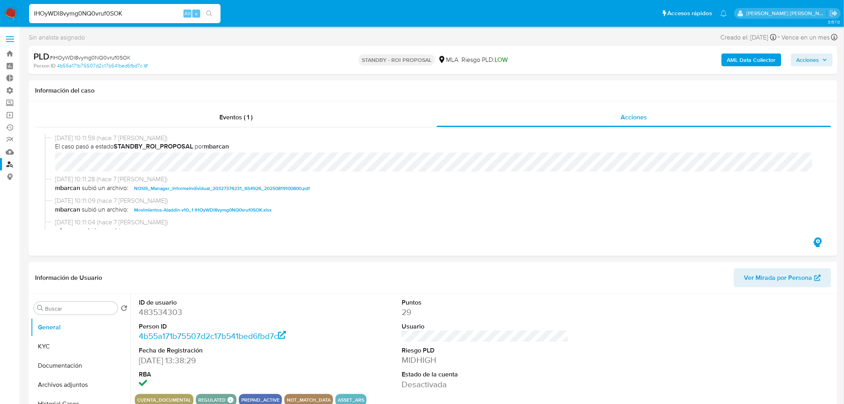
click at [90, 12] on input "IHOyWDl8vymg0NQ0vruf0SOK" at bounding box center [125, 13] width 192 height 10
paste input "khVUBamPknSzWm150tNwobQx"
type input "khVUBamPknSzWm150tNwobQx"
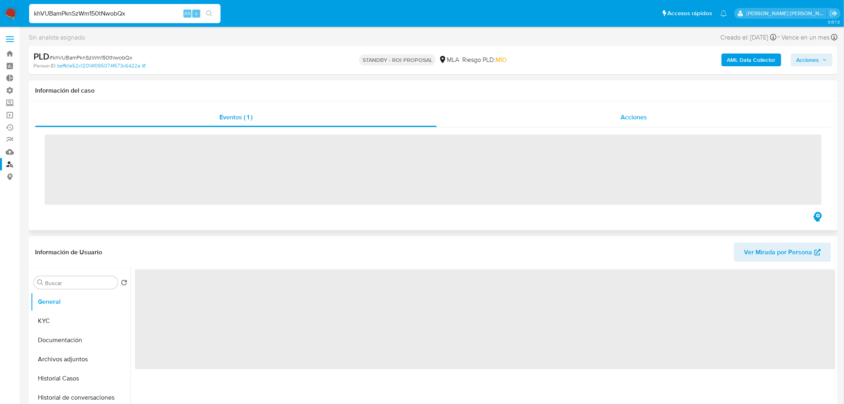
click at [600, 116] on div "Acciones" at bounding box center [634, 117] width 395 height 19
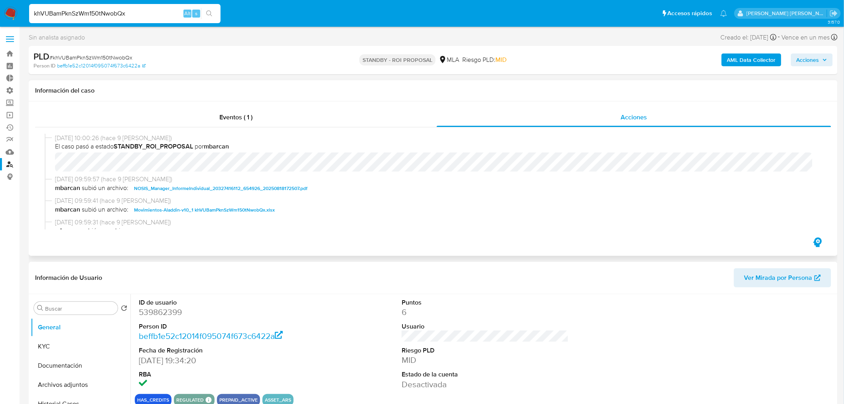
select select "10"
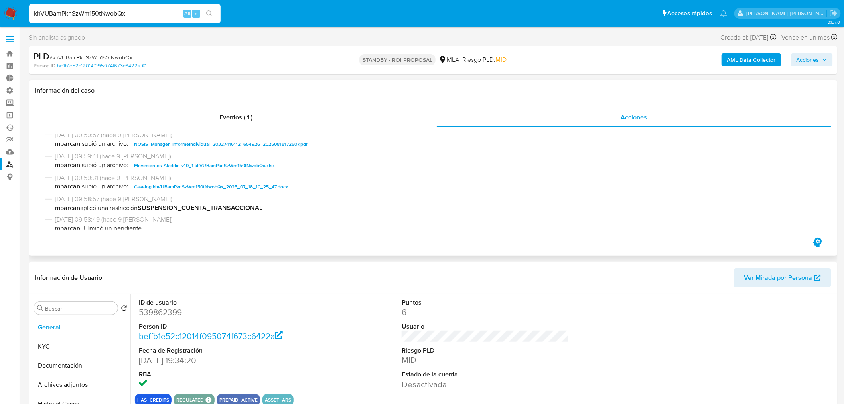
click at [263, 185] on span "Caselog khVUBamPknSzWm150tNwobQx_2025_07_18_10_25_47.docx" at bounding box center [211, 187] width 154 height 10
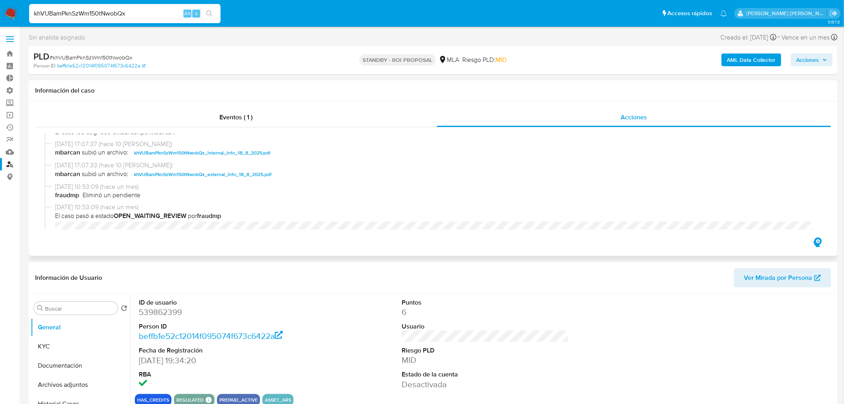
scroll to position [488, 0]
click at [90, 14] on input "khVUBamPknSzWm150tNwobQx" at bounding box center [125, 13] width 192 height 10
paste input "MrNVLfsnxEqty46Mob7hFuxB"
type input "MrNVLfsnxEqty46Mob7hFuxB"
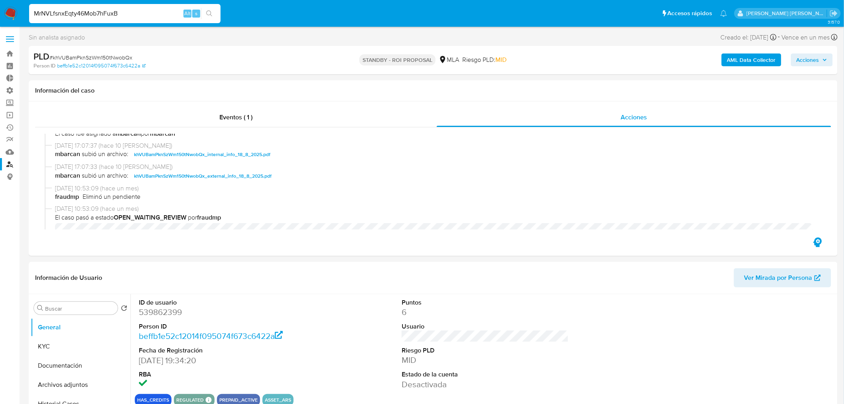
click at [209, 11] on icon "search-icon" at bounding box center [209, 13] width 6 height 6
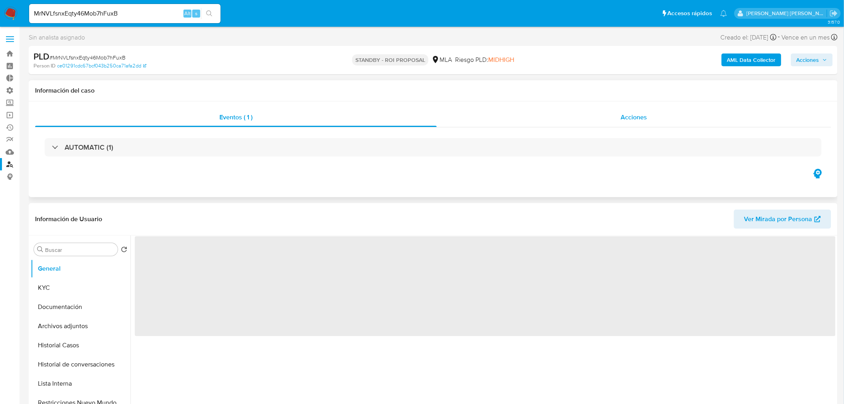
click at [607, 112] on div "Acciones" at bounding box center [634, 117] width 395 height 19
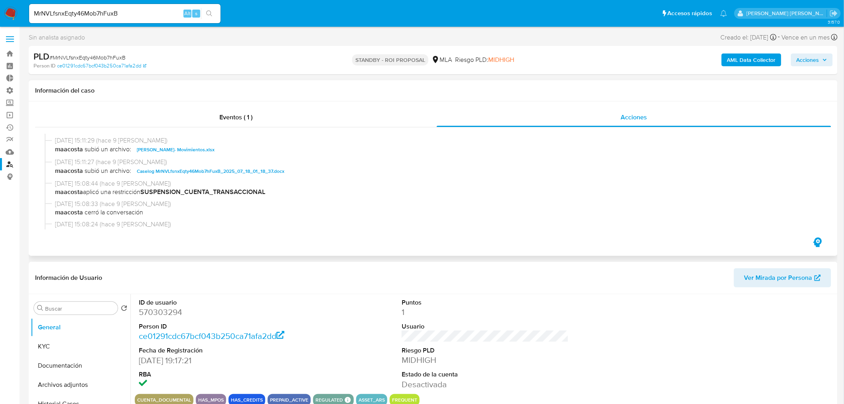
select select "10"
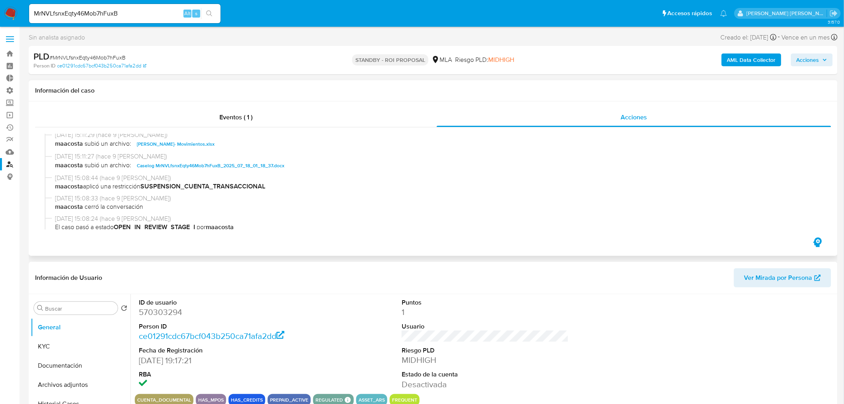
click at [240, 166] on span "Caselog MrNVLfsnxEqty46Mob7hFuxB_2025_07_18_01_18_37.docx" at bounding box center [211, 166] width 148 height 10
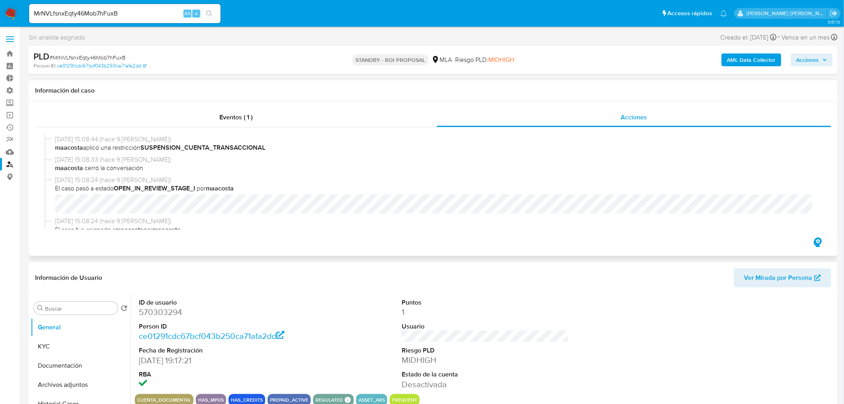
scroll to position [0, 0]
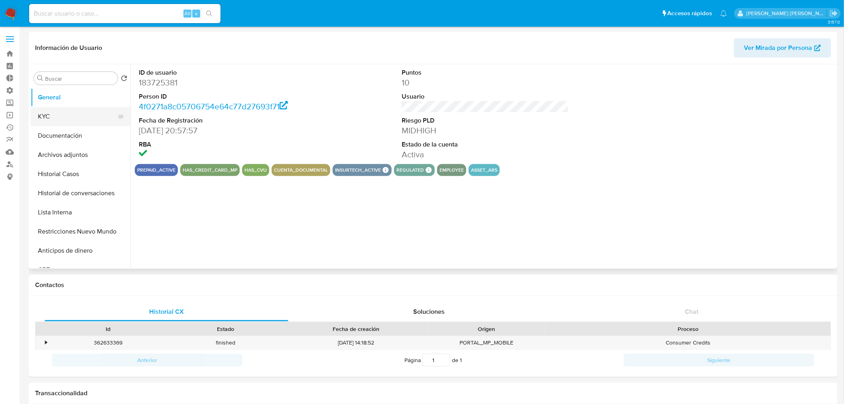
select select "10"
click at [81, 123] on button "KYC" at bounding box center [77, 116] width 93 height 19
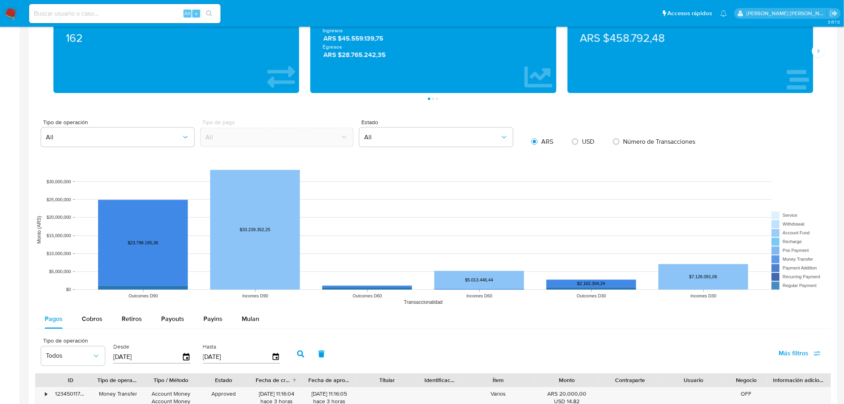
scroll to position [310, 0]
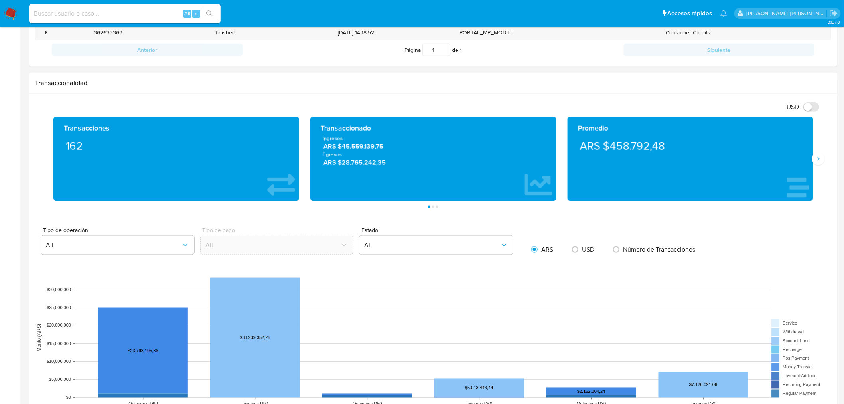
click at [817, 168] on div "Promedio ARS $458.792,48" at bounding box center [690, 159] width 257 height 84
click at [820, 163] on button "Siguiente" at bounding box center [818, 158] width 13 height 13
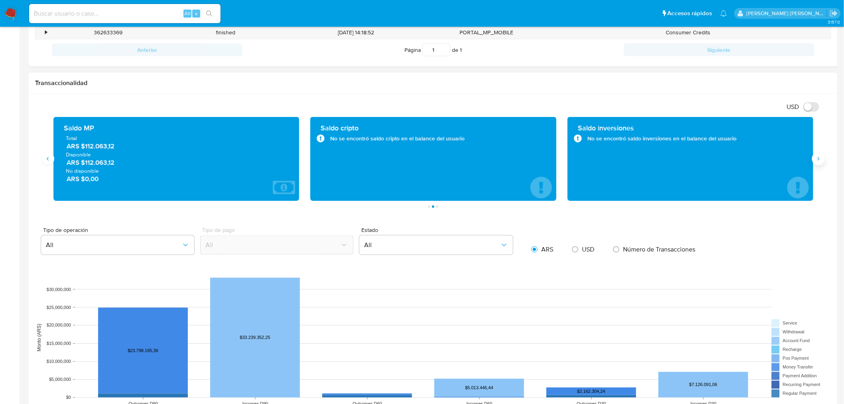
click at [820, 160] on icon "Siguiente" at bounding box center [819, 159] width 6 height 6
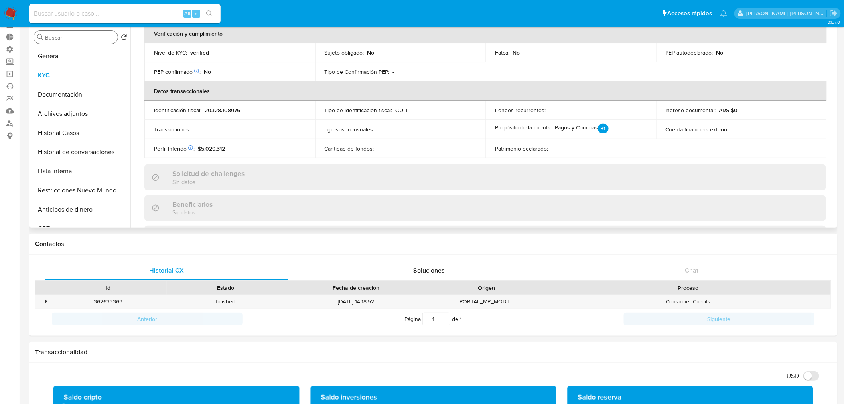
scroll to position [0, 0]
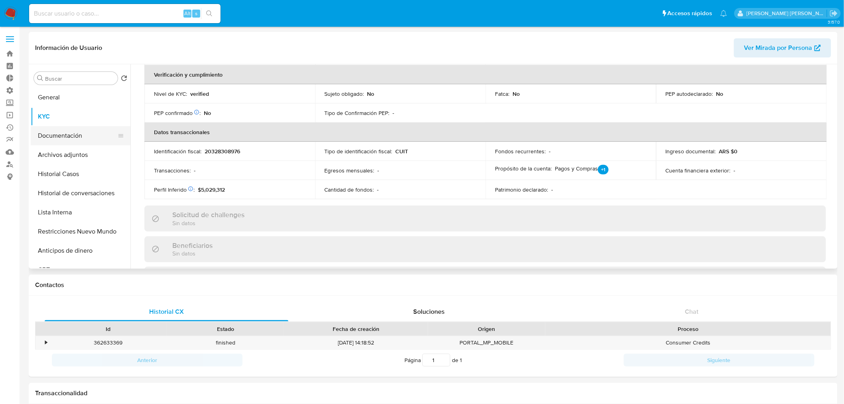
click at [74, 128] on button "Documentación" at bounding box center [77, 135] width 93 height 19
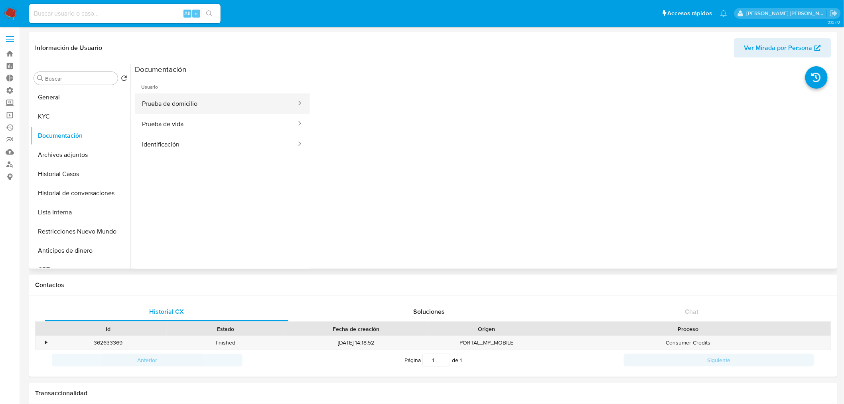
click at [212, 102] on button "Prueba de domicilio" at bounding box center [216, 103] width 162 height 20
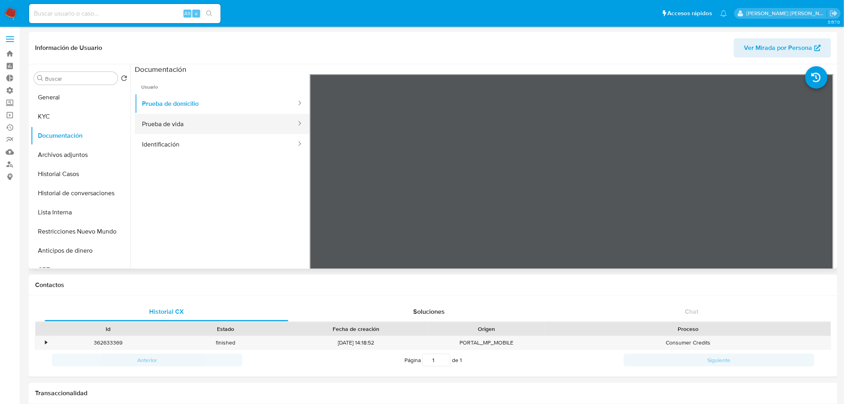
click at [271, 124] on button "Prueba de vida" at bounding box center [216, 124] width 162 height 20
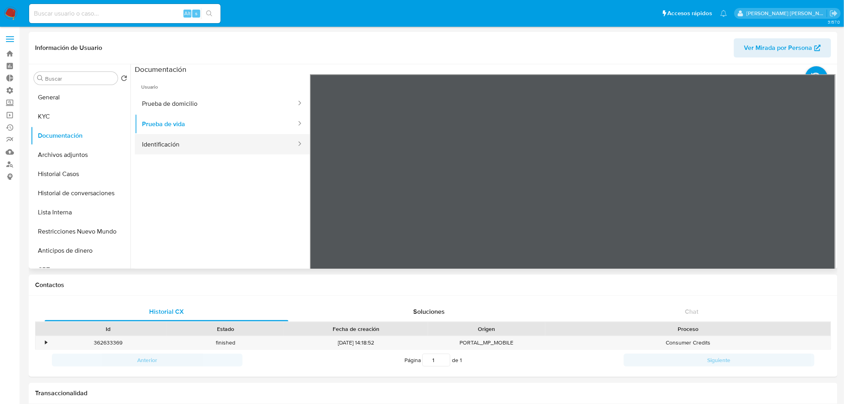
click at [275, 142] on button "Identificación" at bounding box center [216, 144] width 162 height 20
click at [823, 208] on icon at bounding box center [826, 204] width 16 height 16
click at [71, 96] on button "General" at bounding box center [77, 97] width 93 height 19
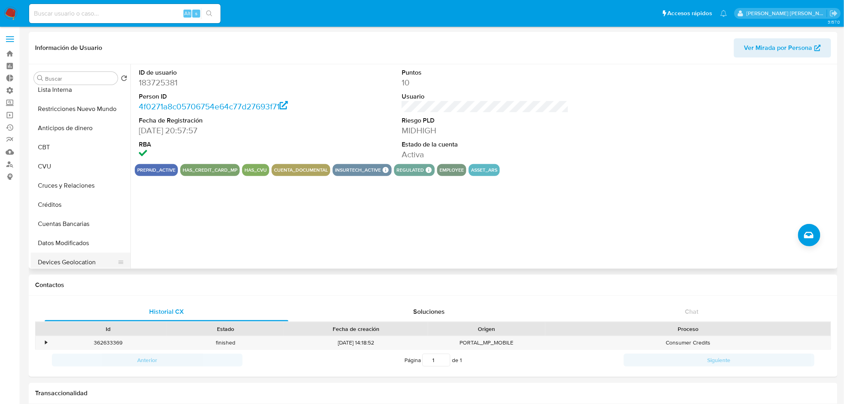
scroll to position [177, 0]
click at [73, 229] on button "Direcciones" at bounding box center [77, 226] width 93 height 19
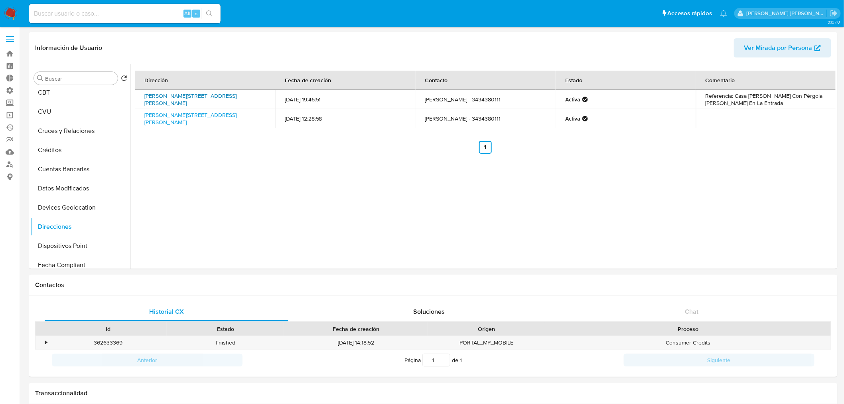
click at [176, 101] on link "Zulma Geller 3916, Paraná, Entre Ríos, 3100, Argentina 3916" at bounding box center [190, 99] width 92 height 15
